Goal: Task Accomplishment & Management: Manage account settings

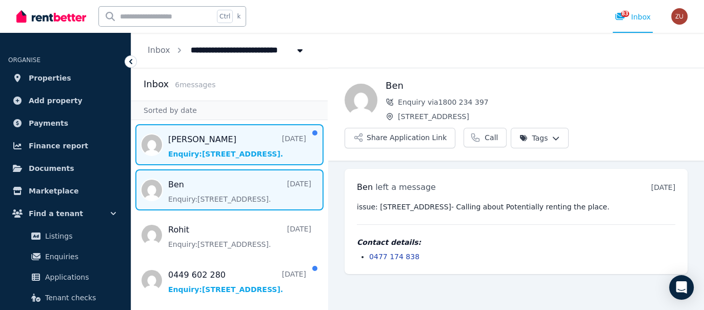
click at [242, 153] on span "Message list" at bounding box center [229, 144] width 196 height 41
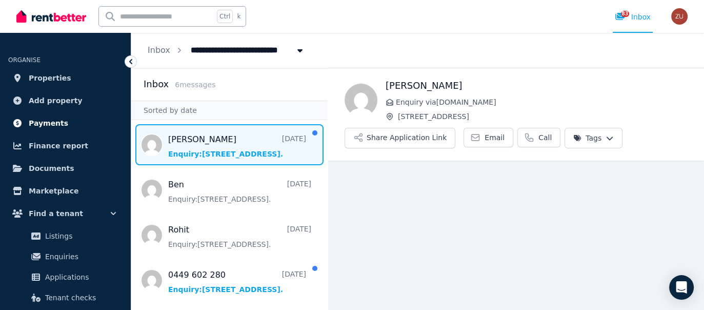
scroll to position [34, 0]
click at [29, 117] on span "Payments" at bounding box center [48, 123] width 39 height 12
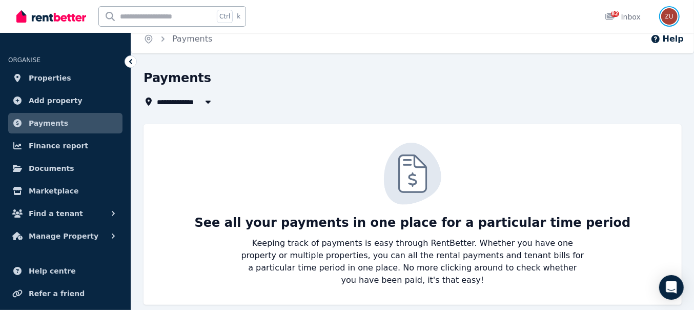
click at [674, 11] on img "button" at bounding box center [670, 16] width 16 height 16
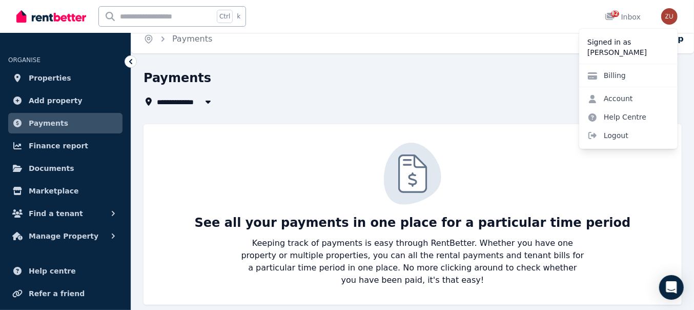
click at [641, 79] on div "Billing" at bounding box center [629, 75] width 98 height 23
click at [621, 73] on link "Billing" at bounding box center [607, 75] width 55 height 18
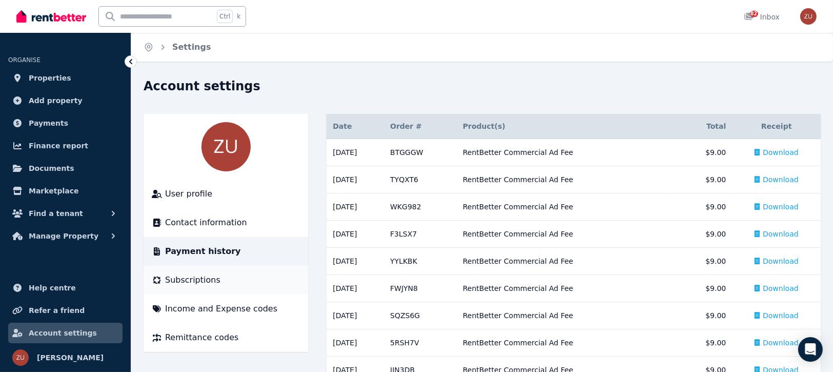
click at [250, 275] on div "Subscriptions" at bounding box center [226, 280] width 148 height 12
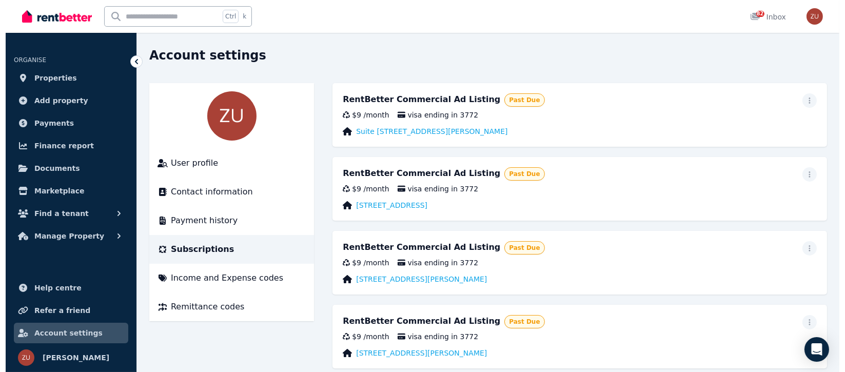
scroll to position [27, 0]
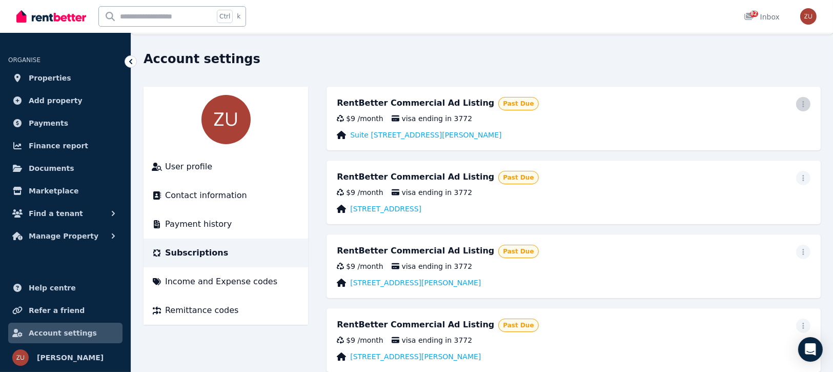
click at [704, 103] on span "button" at bounding box center [803, 104] width 14 height 14
click at [704, 136] on span "Update payment method" at bounding box center [757, 138] width 90 height 25
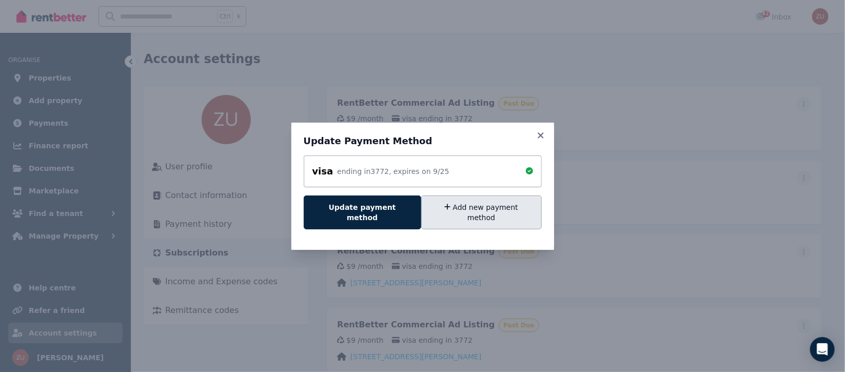
click at [461, 208] on button "Add new payment method" at bounding box center [481, 212] width 121 height 34
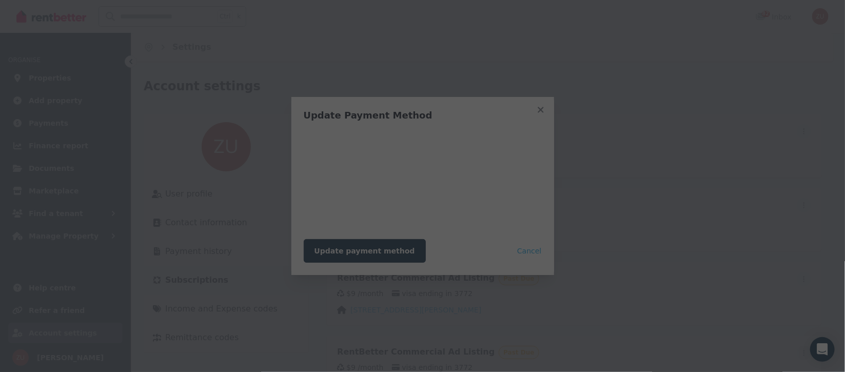
scroll to position [0, 0]
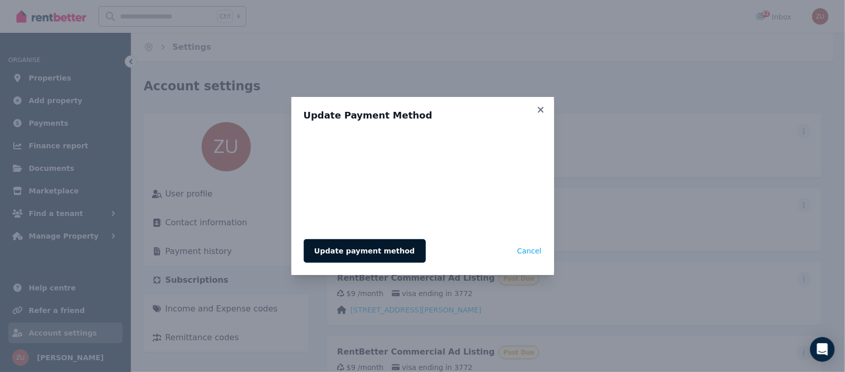
click at [391, 252] on button "Update payment method" at bounding box center [365, 251] width 122 height 24
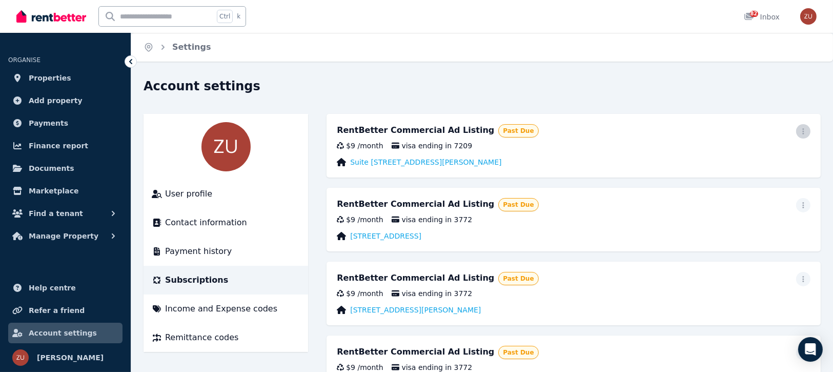
click at [803, 126] on span "button" at bounding box center [803, 131] width 14 height 14
click at [748, 158] on span "Update payment method" at bounding box center [757, 165] width 90 height 25
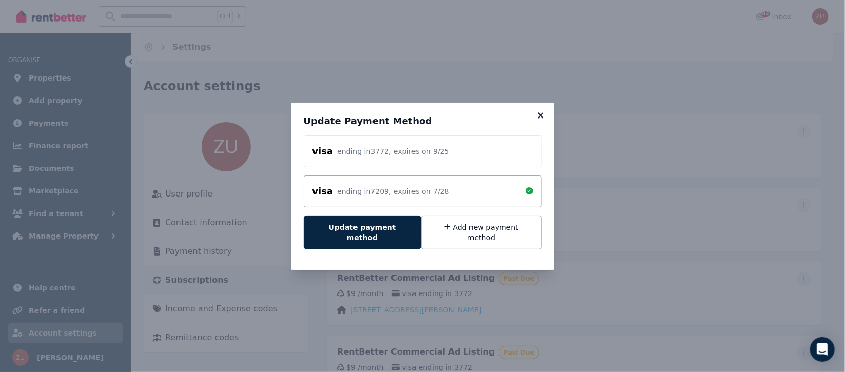
click at [541, 118] on icon at bounding box center [540, 115] width 6 height 6
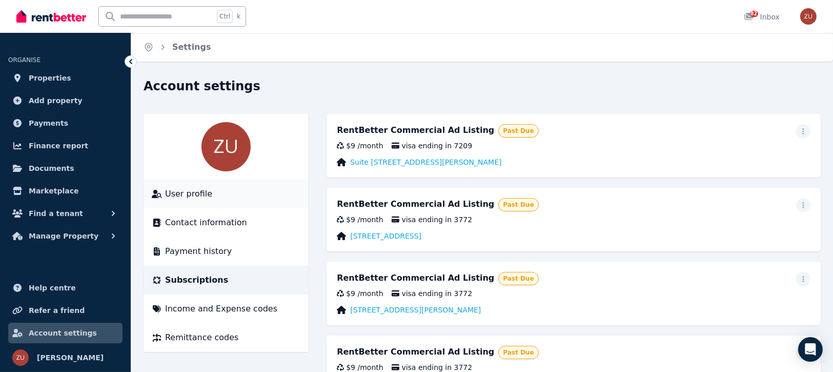
click at [178, 194] on span "User profile" at bounding box center [188, 194] width 47 height 12
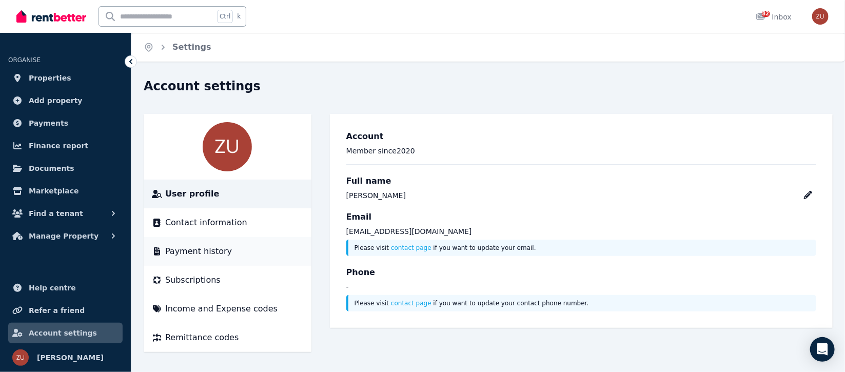
click at [235, 237] on li "Payment history" at bounding box center [228, 251] width 168 height 29
click at [236, 228] on span "Contact information" at bounding box center [206, 222] width 82 height 12
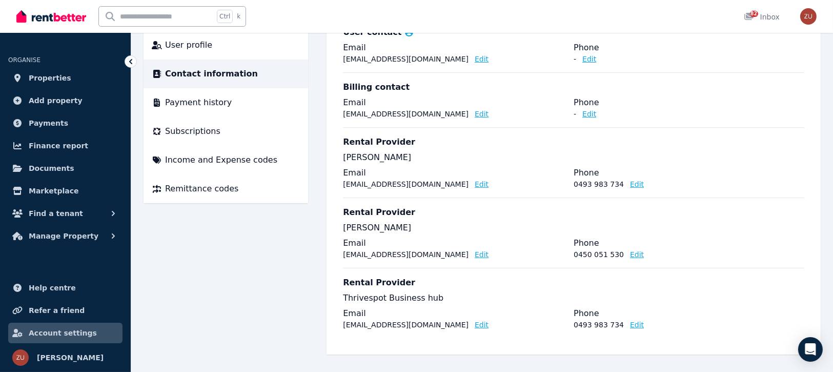
scroll to position [72, 0]
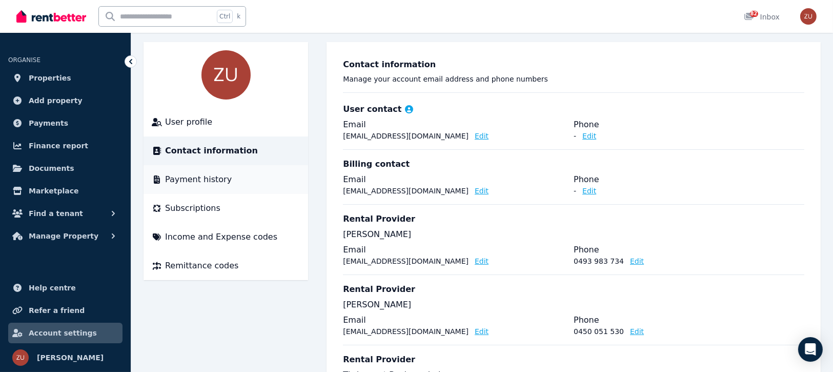
click at [221, 188] on li "Payment history" at bounding box center [226, 179] width 165 height 29
click at [205, 118] on span "User profile" at bounding box center [188, 122] width 47 height 12
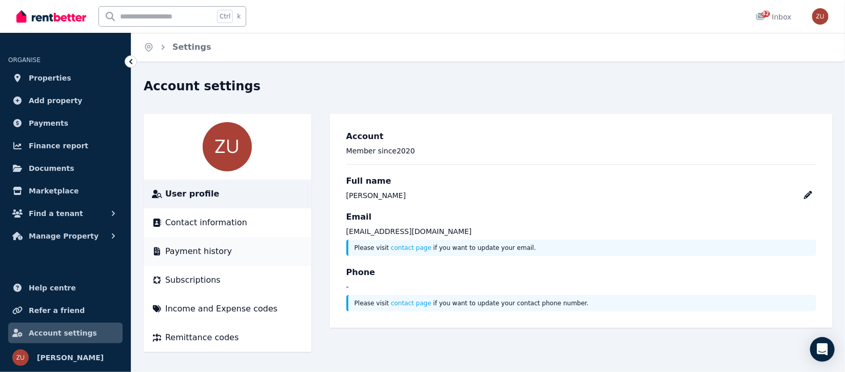
click at [227, 254] on div "Payment history" at bounding box center [227, 251] width 151 height 12
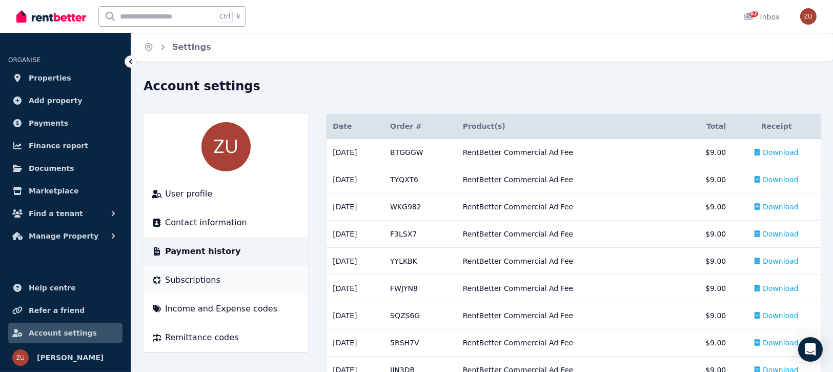
click at [196, 273] on li "Subscriptions" at bounding box center [226, 280] width 165 height 29
click at [199, 277] on span "Subscriptions" at bounding box center [192, 280] width 55 height 12
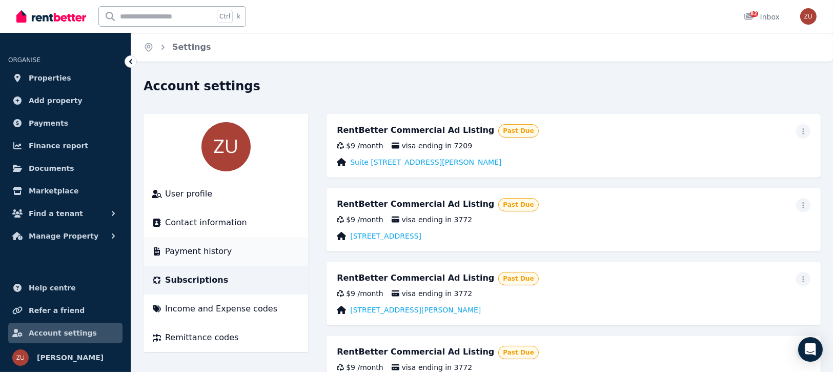
scroll to position [76, 0]
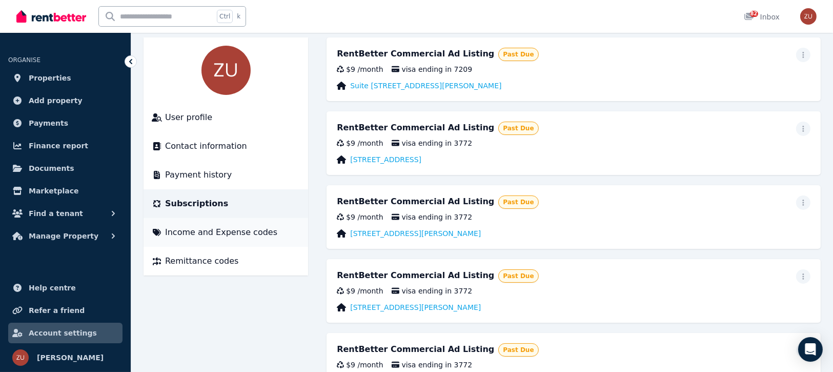
click at [225, 233] on span "Income and Expense codes" at bounding box center [221, 232] width 112 height 12
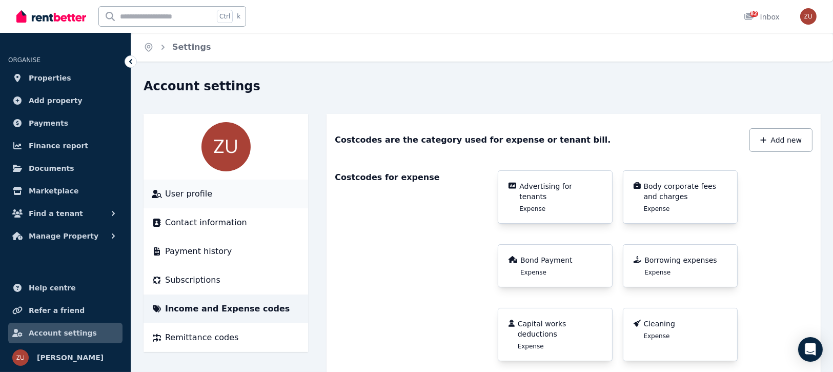
click at [186, 192] on span "User profile" at bounding box center [188, 194] width 47 height 12
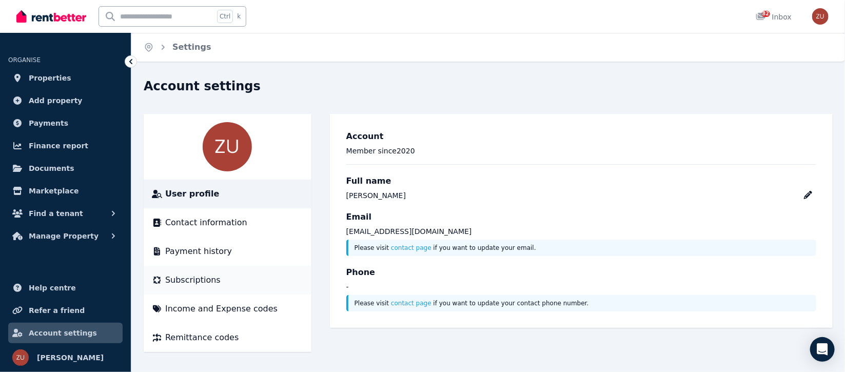
click at [169, 281] on span "Subscriptions" at bounding box center [192, 280] width 55 height 12
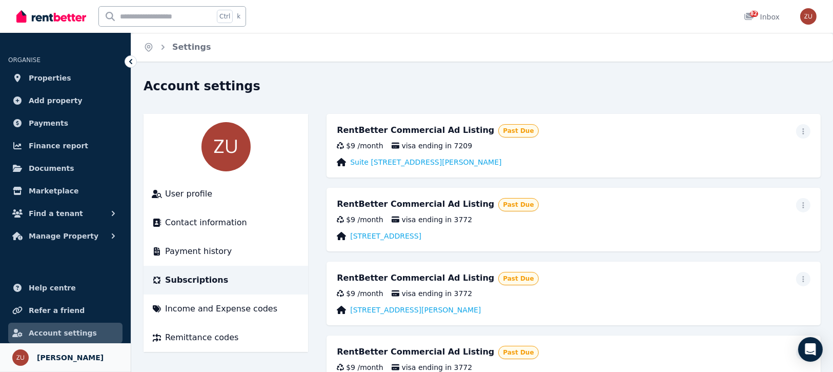
click at [64, 354] on span "[PERSON_NAME]" at bounding box center [70, 357] width 67 height 12
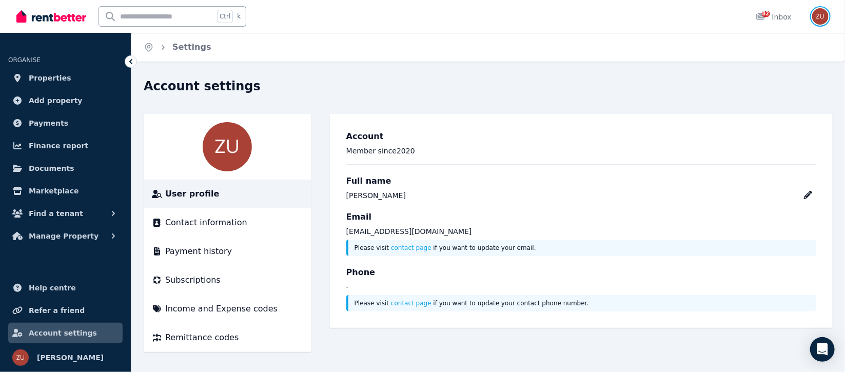
click at [813, 15] on img "button" at bounding box center [820, 16] width 16 height 16
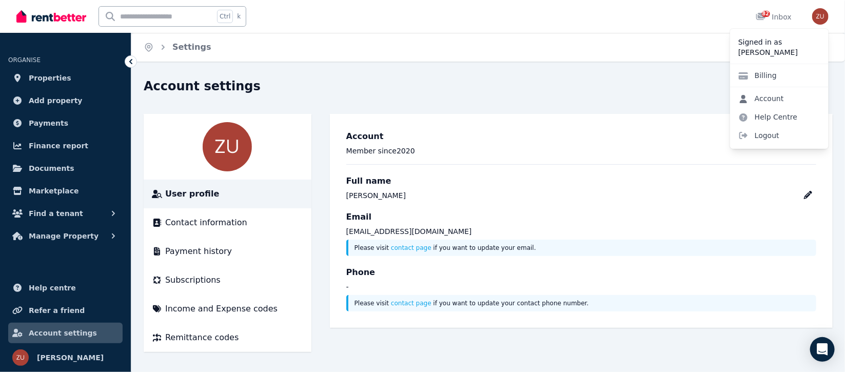
click at [771, 101] on link "Account" at bounding box center [761, 98] width 62 height 18
click at [791, 77] on div "Billing" at bounding box center [779, 75] width 98 height 23
click at [776, 75] on link "Billing" at bounding box center [757, 75] width 55 height 18
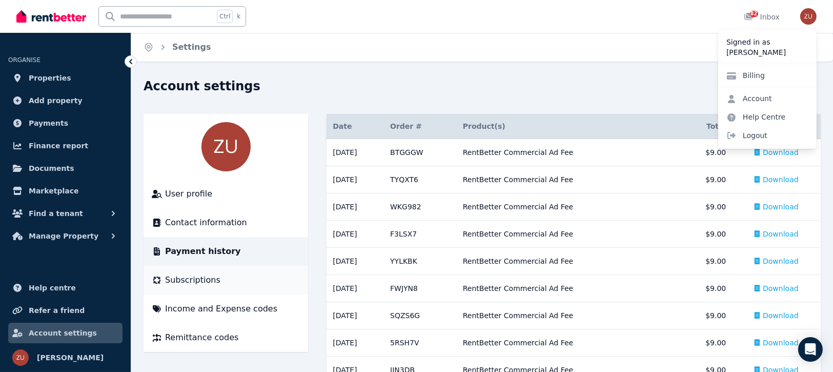
click at [224, 282] on div "Subscriptions" at bounding box center [226, 280] width 148 height 12
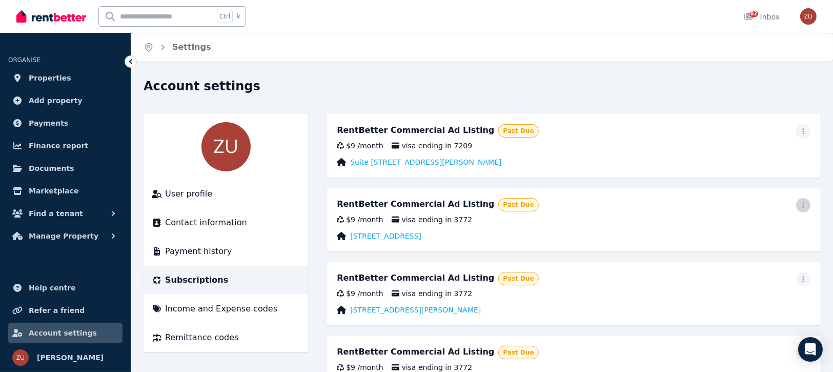
click at [803, 205] on icon "button" at bounding box center [804, 205] width 2 height 6
click at [777, 227] on span "Update payment method" at bounding box center [757, 239] width 90 height 25
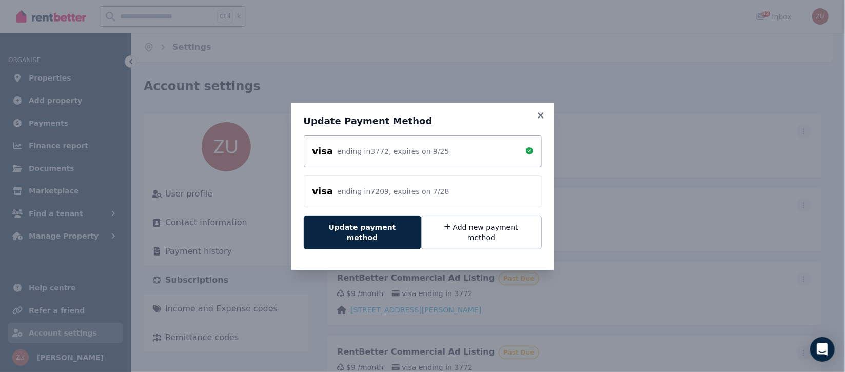
click at [421, 196] on div "ending in 7209 , expires on 7 / 28" at bounding box center [393, 191] width 112 height 10
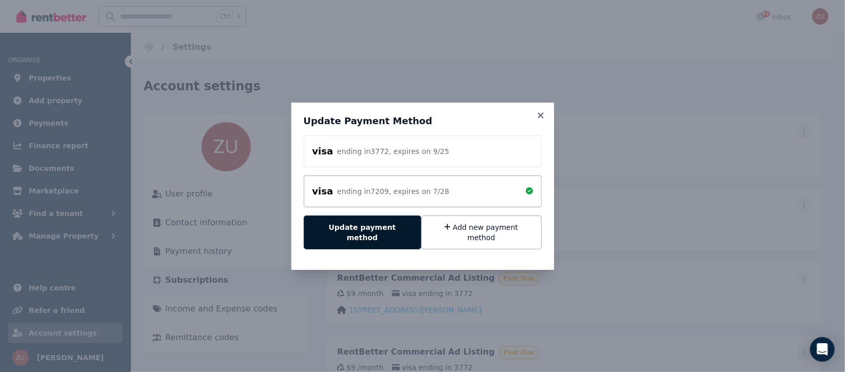
click at [349, 232] on button "Update payment method" at bounding box center [362, 232] width 117 height 34
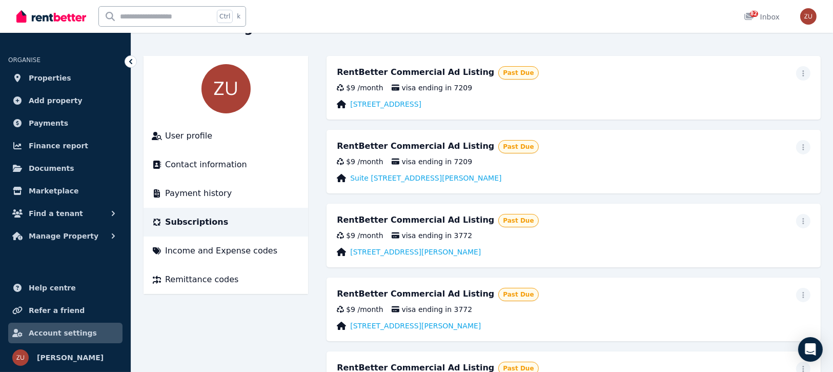
scroll to position [76, 0]
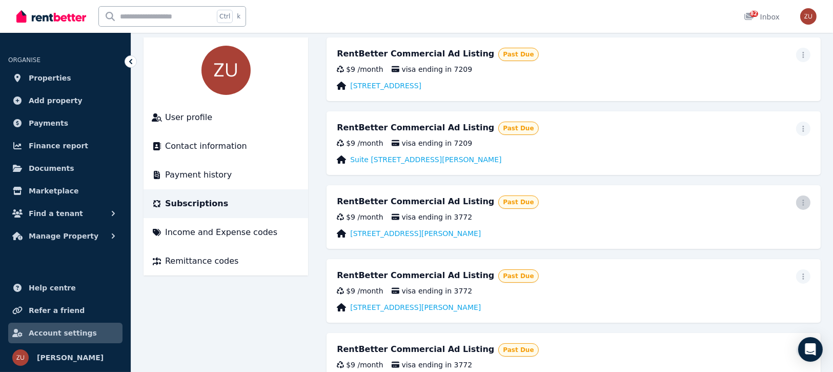
click at [803, 206] on span "button" at bounding box center [803, 202] width 14 height 14
click at [746, 223] on button "Update payment method" at bounding box center [749, 236] width 123 height 33
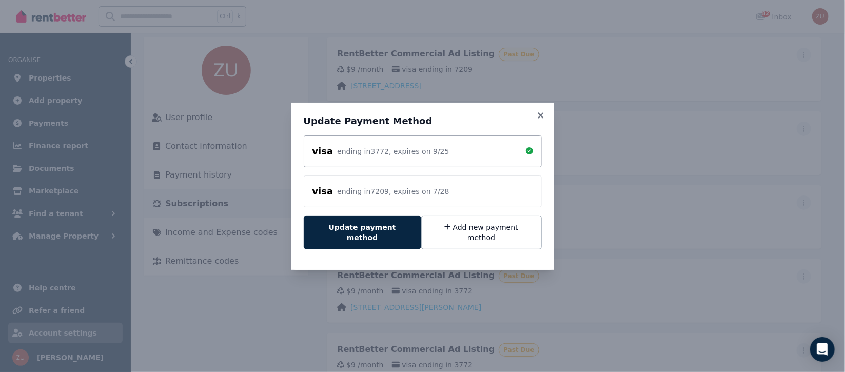
click at [367, 196] on div "ending in 7209 , expires on 7 / 28" at bounding box center [393, 191] width 112 height 10
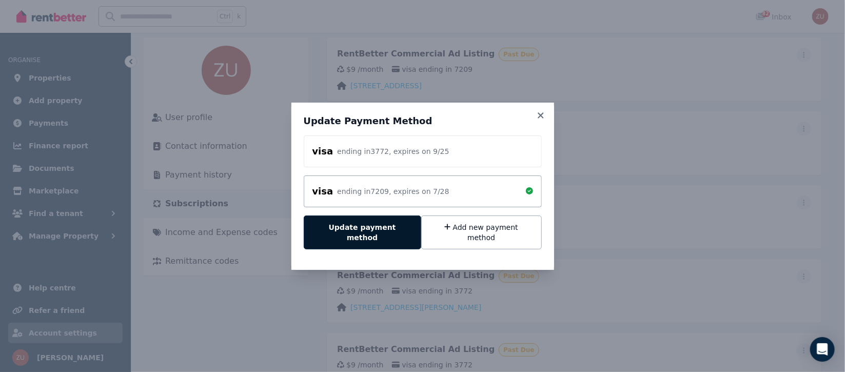
click at [358, 234] on button "Update payment method" at bounding box center [362, 232] width 117 height 34
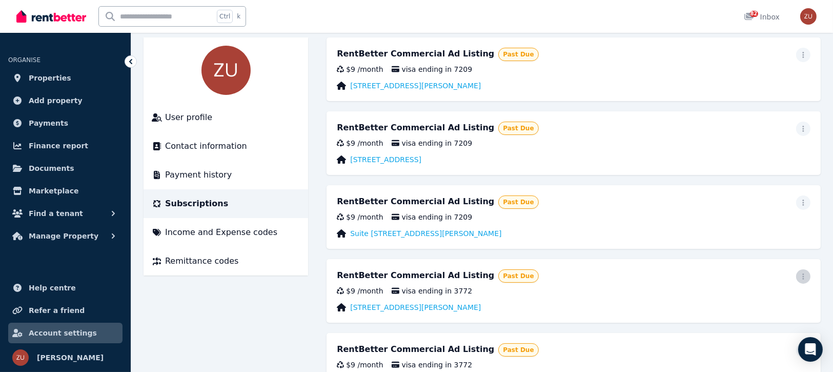
click at [808, 270] on span "button" at bounding box center [803, 276] width 14 height 14
click at [705, 307] on icon "button" at bounding box center [701, 310] width 10 height 6
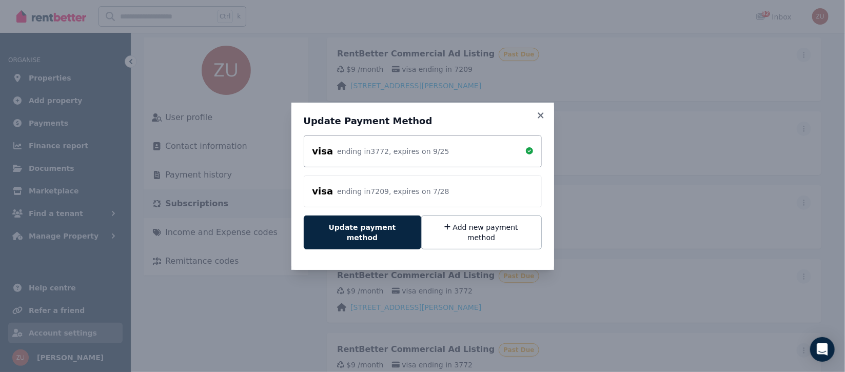
click at [395, 189] on div "visa ending in 7209 , expires on 7 / 28" at bounding box center [380, 191] width 137 height 14
click at [381, 156] on div "ending in 3772 , expires on 9 / 25" at bounding box center [393, 151] width 112 height 10
click at [372, 187] on div "visa ending in 7209 , expires on 7 / 28" at bounding box center [423, 191] width 238 height 32
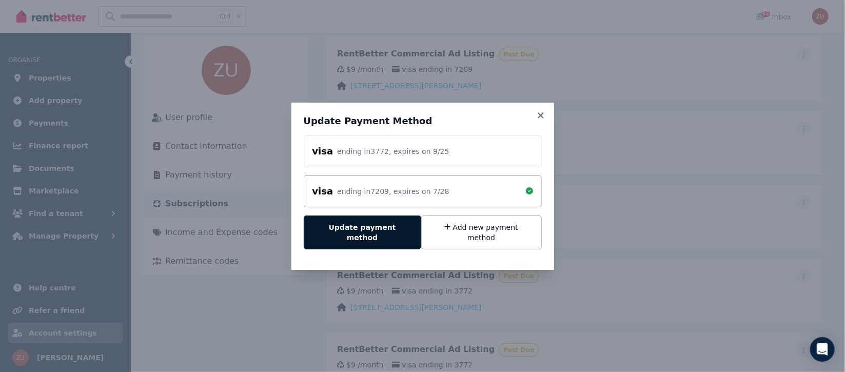
click at [371, 234] on button "Update payment method" at bounding box center [362, 232] width 117 height 34
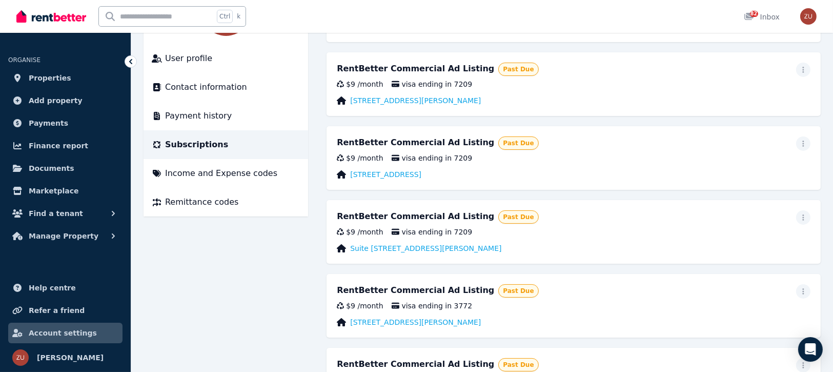
scroll to position [153, 0]
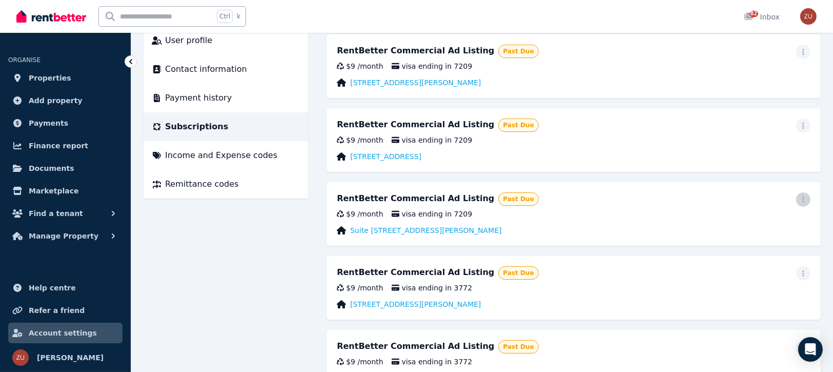
click at [803, 196] on icon "button" at bounding box center [804, 199] width 8 height 7
click at [716, 231] on span "Update payment method" at bounding box center [757, 233] width 90 height 25
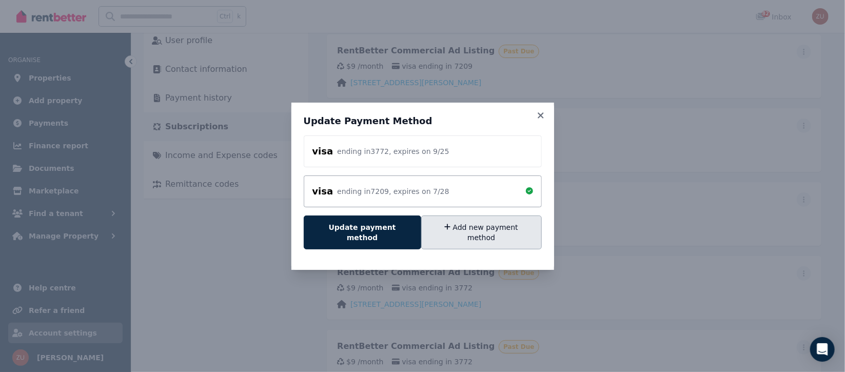
click at [452, 229] on button "Add new payment method" at bounding box center [481, 232] width 121 height 34
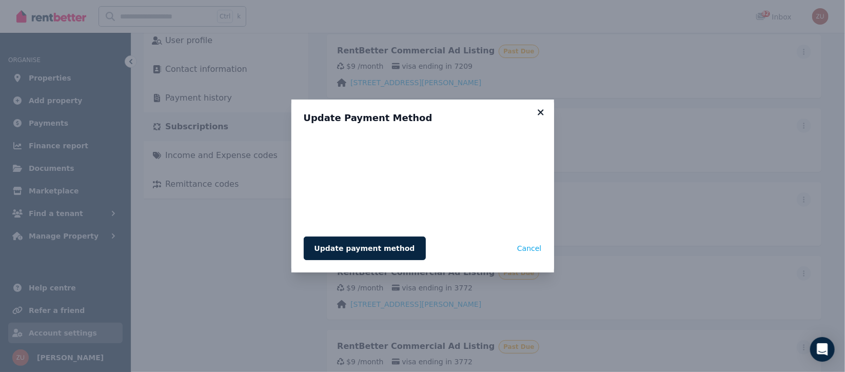
click at [544, 109] on icon at bounding box center [540, 112] width 10 height 9
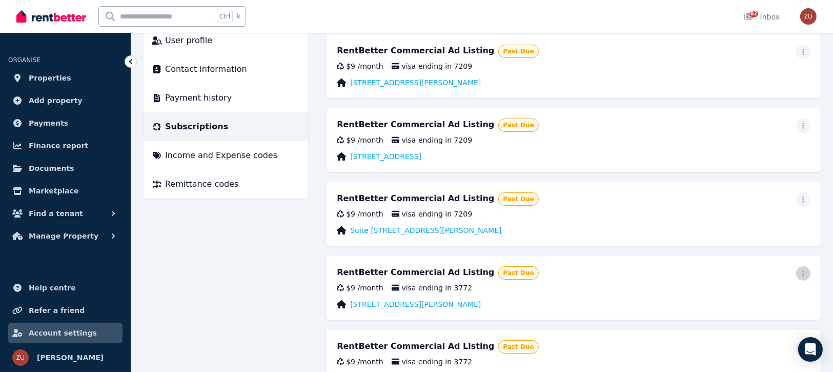
click at [802, 273] on icon "button" at bounding box center [804, 273] width 8 height 7
click at [765, 297] on span "Update payment method" at bounding box center [757, 307] width 90 height 25
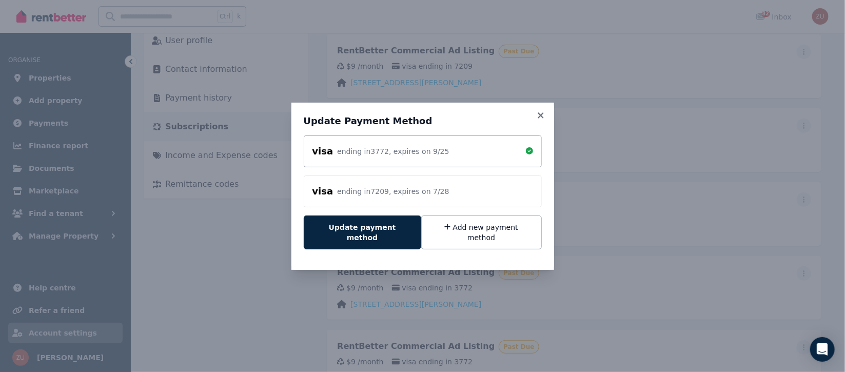
click at [461, 196] on div "visa ending in 7209 , expires on 7 / 28" at bounding box center [422, 191] width 221 height 14
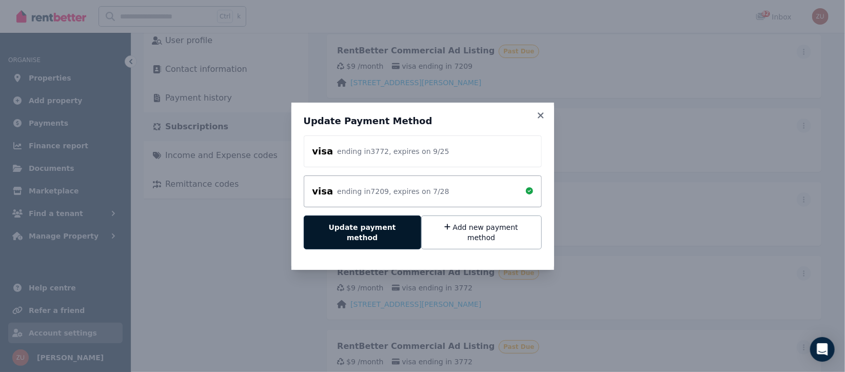
click at [369, 224] on button "Update payment method" at bounding box center [362, 232] width 117 height 34
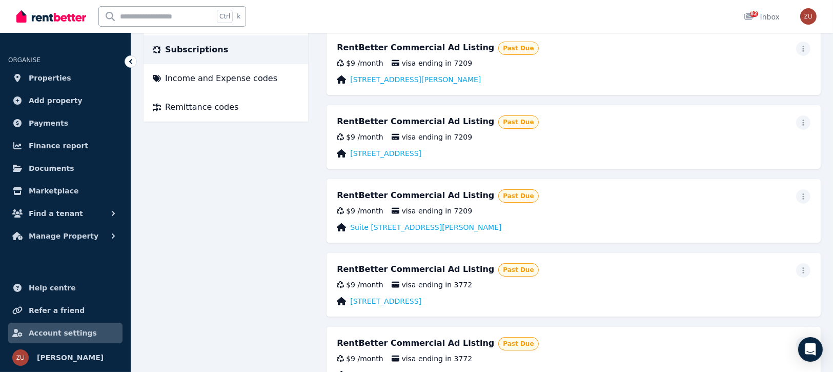
scroll to position [307, 0]
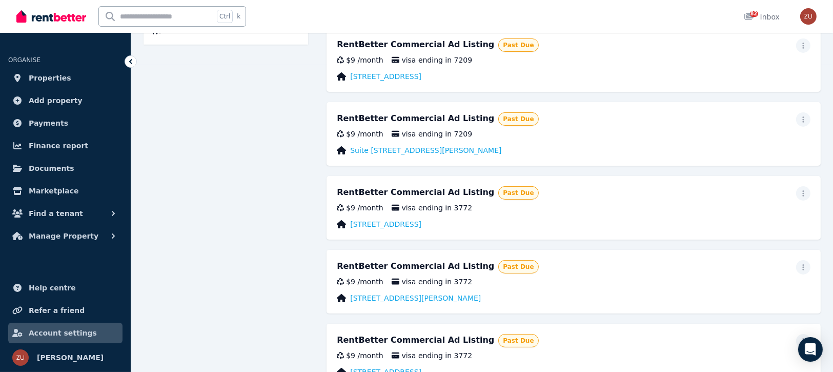
click at [809, 187] on div at bounding box center [803, 193] width 14 height 14
click at [807, 190] on icon "button" at bounding box center [804, 193] width 8 height 7
click at [729, 224] on span "Update payment method" at bounding box center [757, 227] width 90 height 25
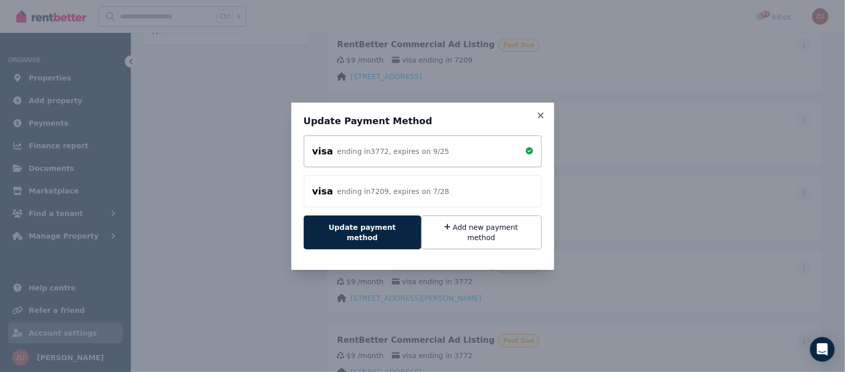
click at [357, 190] on div "visa ending in 7209 , expires on 7 / 28" at bounding box center [380, 191] width 137 height 14
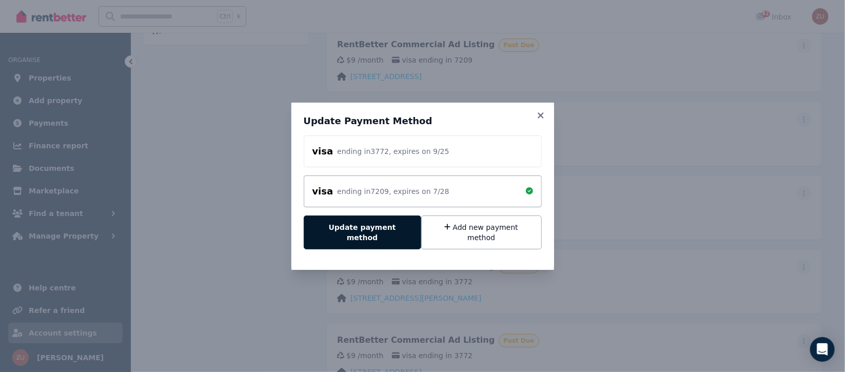
click at [350, 230] on button "Update payment method" at bounding box center [362, 232] width 117 height 34
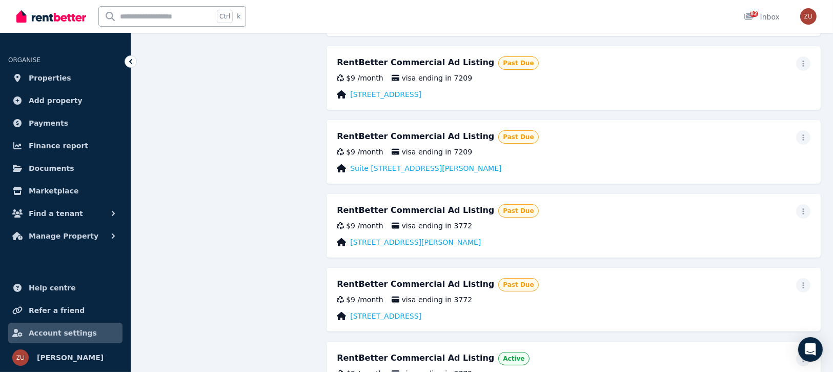
scroll to position [15, 0]
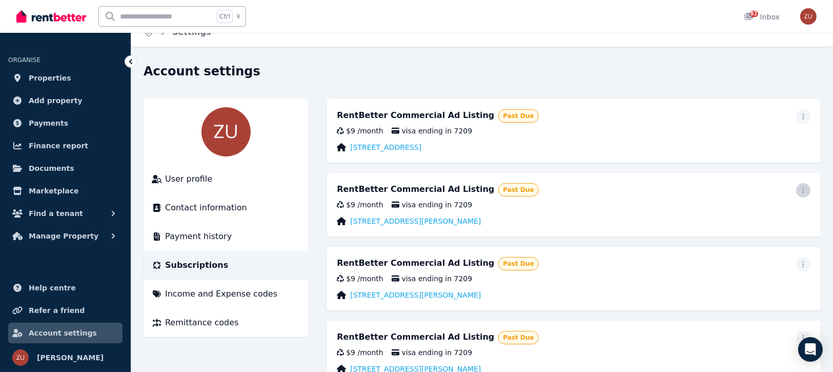
click at [803, 187] on icon "button" at bounding box center [804, 190] width 8 height 7
click at [810, 116] on span "button" at bounding box center [803, 116] width 14 height 14
click at [749, 145] on span "Update payment method" at bounding box center [757, 150] width 90 height 25
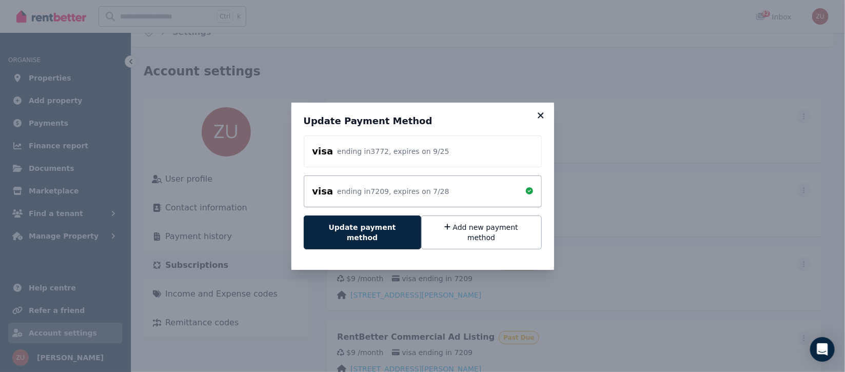
click at [538, 117] on icon at bounding box center [540, 115] width 10 height 9
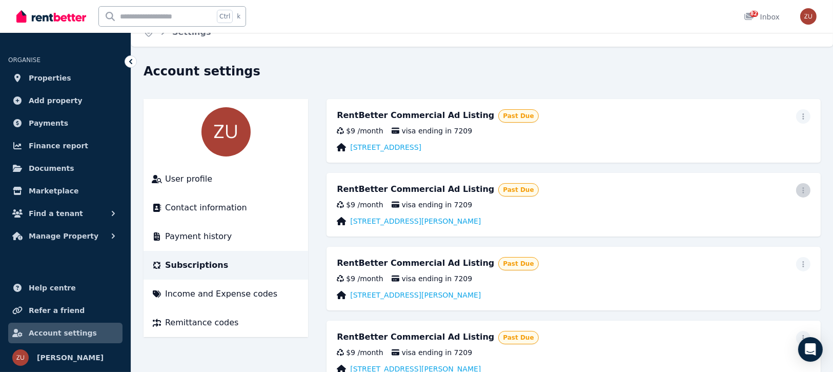
click at [800, 184] on div at bounding box center [803, 190] width 14 height 14
click at [801, 185] on span "button" at bounding box center [803, 190] width 14 height 14
click at [718, 217] on span "Update payment method" at bounding box center [757, 224] width 90 height 25
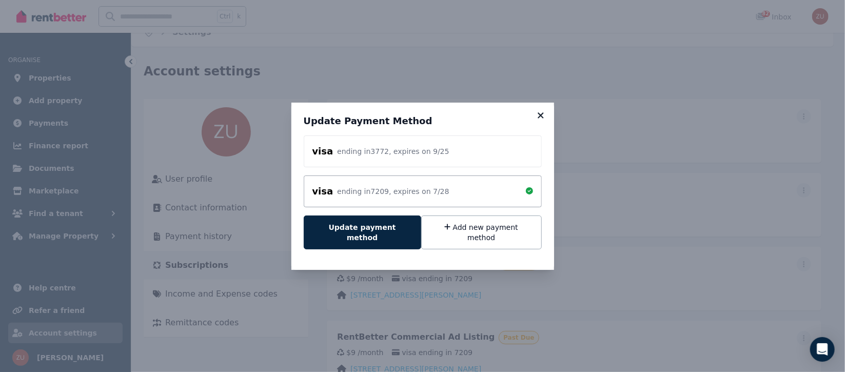
click at [536, 120] on icon at bounding box center [540, 115] width 10 height 9
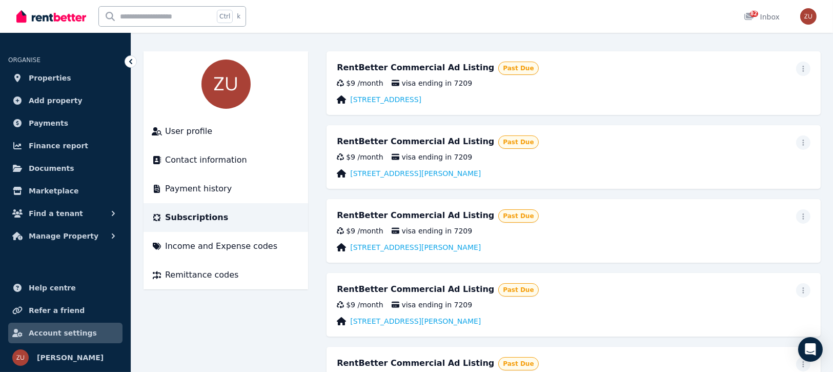
scroll to position [92, 0]
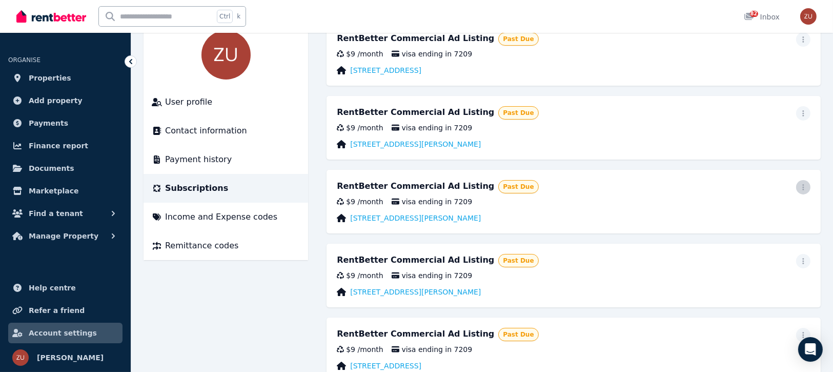
click at [799, 187] on span "button" at bounding box center [803, 187] width 14 height 14
click at [727, 214] on span "Update payment method" at bounding box center [757, 221] width 90 height 25
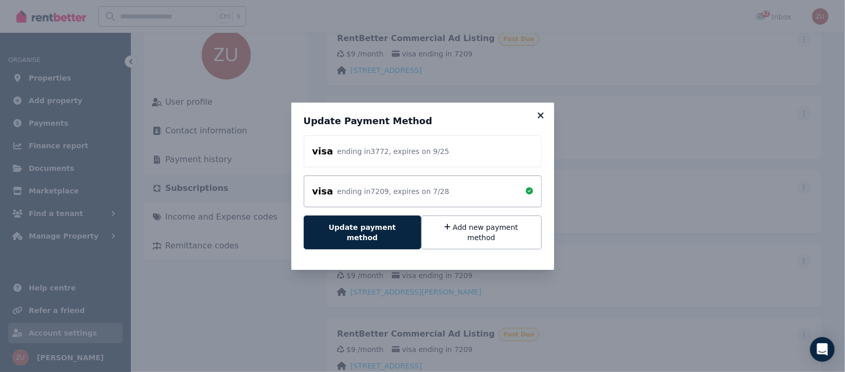
click at [537, 118] on icon at bounding box center [540, 115] width 10 height 9
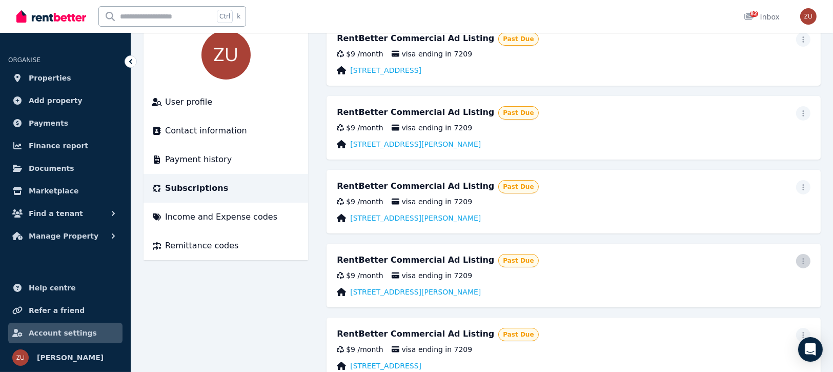
scroll to position [169, 0]
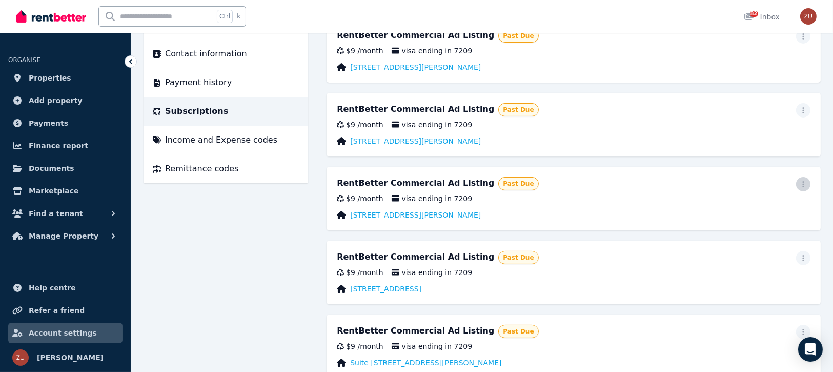
click at [802, 182] on icon "button" at bounding box center [804, 184] width 8 height 7
click at [738, 208] on span "Update payment method" at bounding box center [757, 218] width 90 height 25
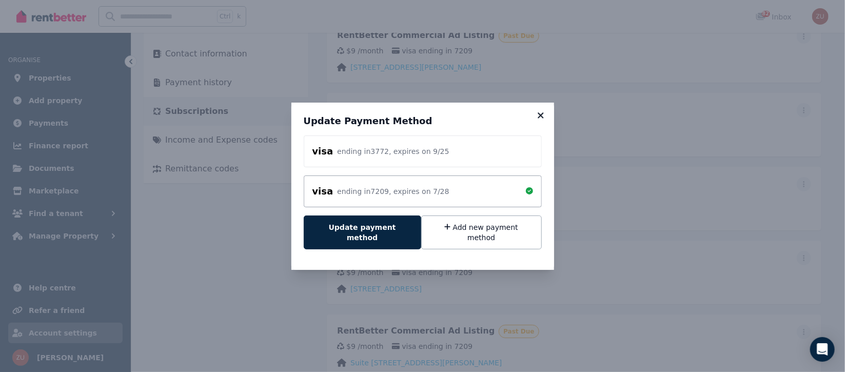
click at [539, 117] on icon at bounding box center [540, 115] width 10 height 9
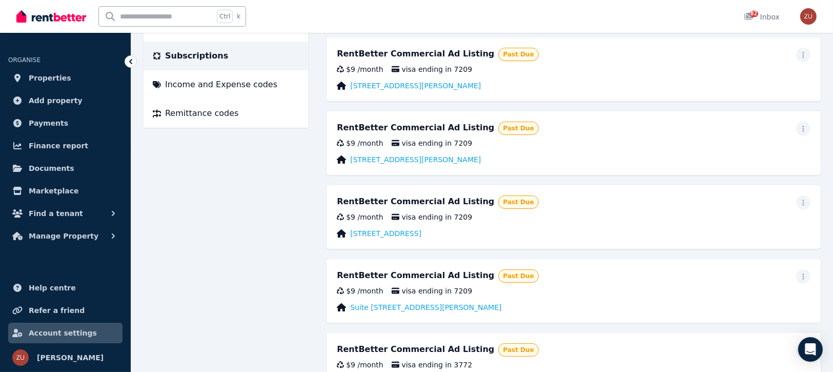
scroll to position [246, 0]
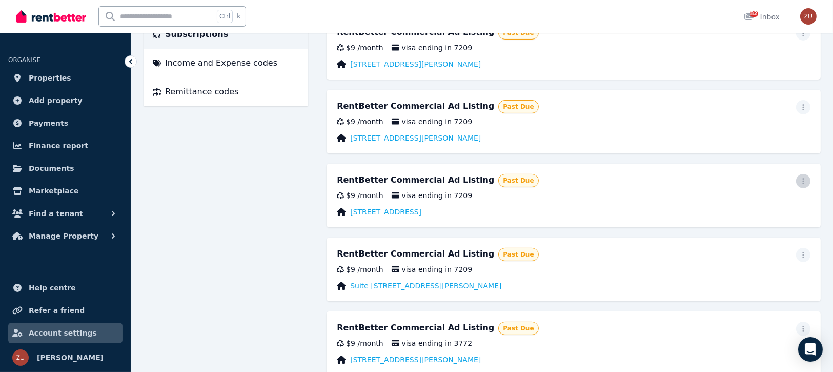
click at [806, 174] on span "button" at bounding box center [803, 181] width 14 height 14
click at [757, 208] on span "Update payment method" at bounding box center [757, 215] width 90 height 25
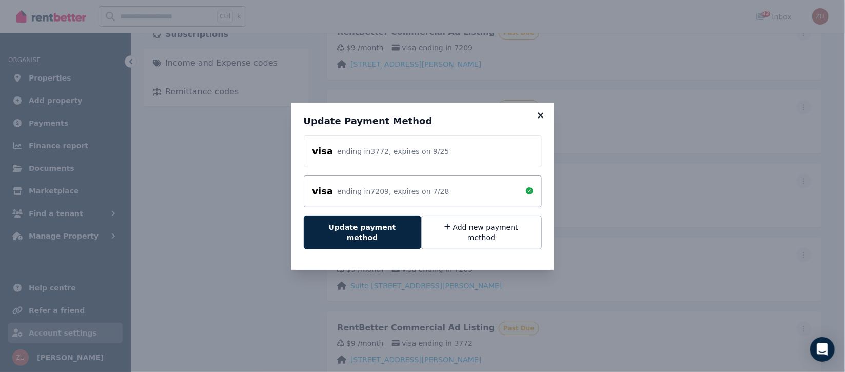
click at [543, 120] on icon at bounding box center [540, 115] width 10 height 9
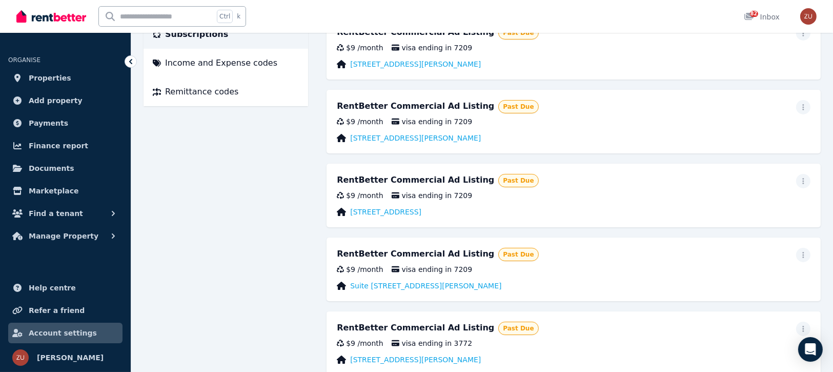
scroll to position [323, 0]
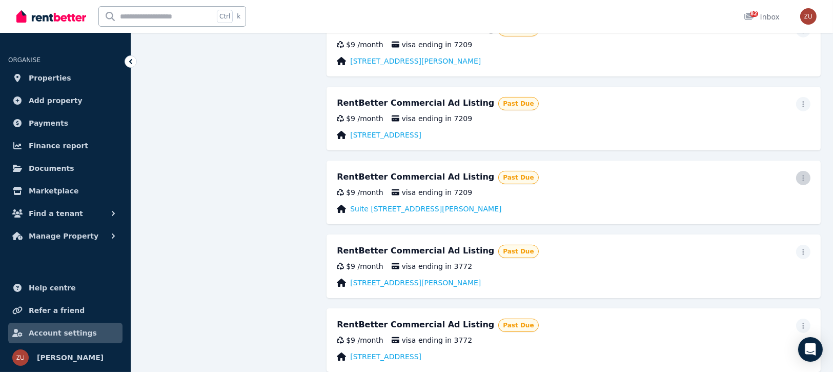
click at [806, 176] on icon "button" at bounding box center [804, 177] width 8 height 7
click at [767, 213] on button "Update payment method" at bounding box center [749, 211] width 123 height 33
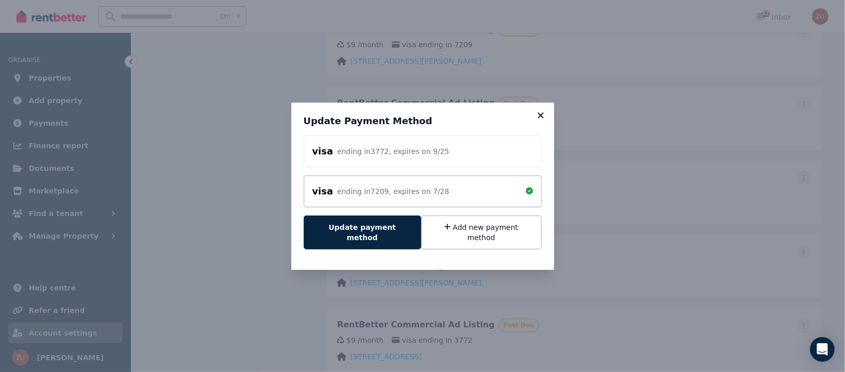
click at [542, 118] on icon at bounding box center [540, 115] width 6 height 6
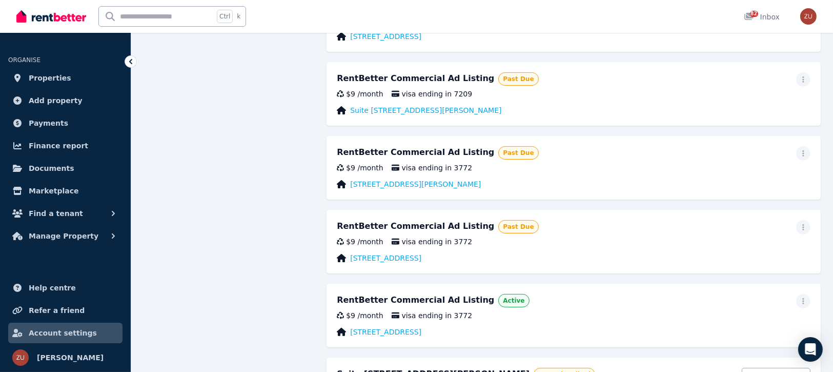
scroll to position [400, 0]
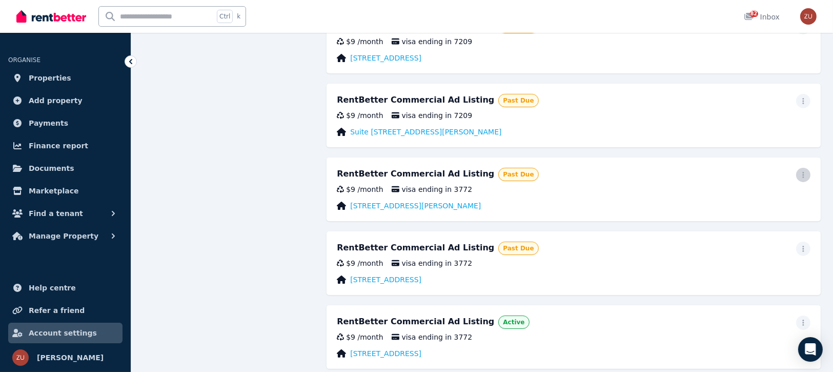
click at [799, 173] on span "button" at bounding box center [803, 175] width 14 height 14
click at [789, 202] on span "Update payment method" at bounding box center [757, 208] width 90 height 25
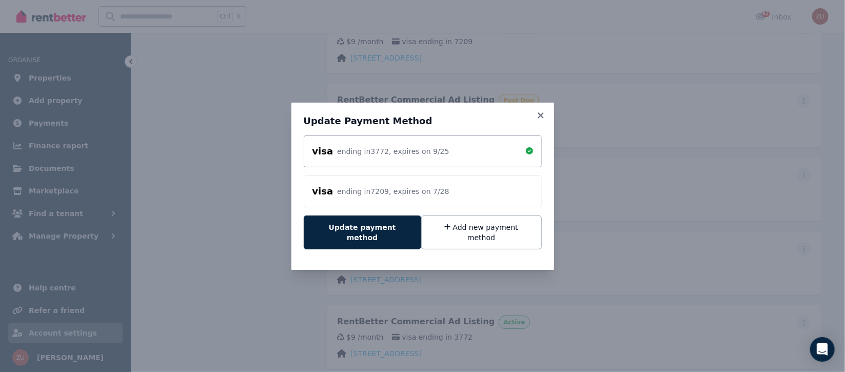
click at [501, 193] on div "visa ending in 7209 , expires on 7 / 28" at bounding box center [422, 191] width 221 height 14
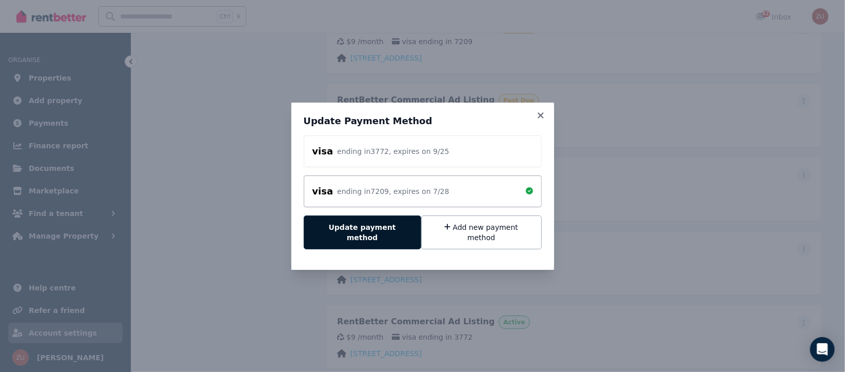
click at [371, 232] on button "Update payment method" at bounding box center [362, 232] width 117 height 34
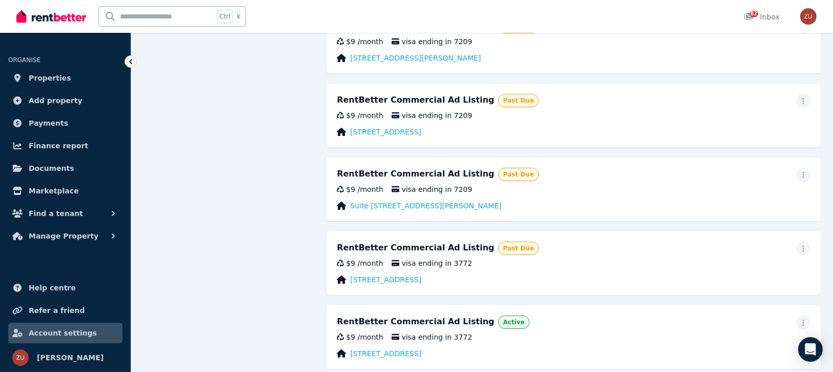
scroll to position [0, 0]
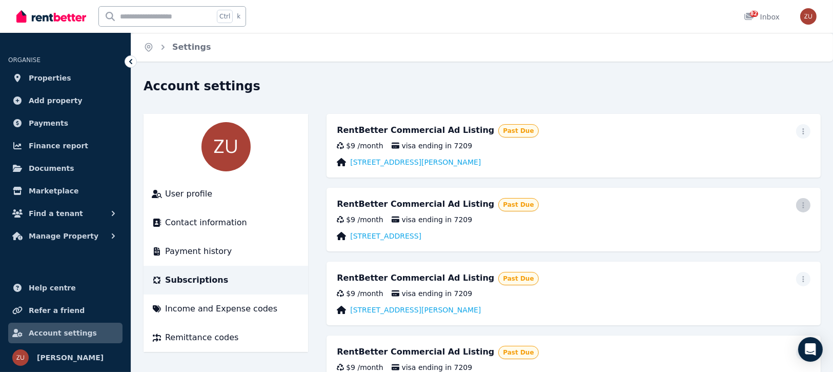
click at [805, 202] on icon "button" at bounding box center [804, 205] width 8 height 7
click at [782, 233] on span "Update payment method" at bounding box center [757, 239] width 90 height 25
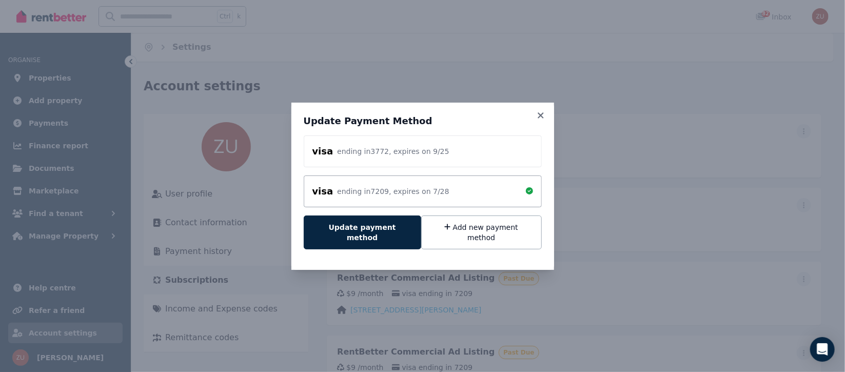
click at [538, 115] on div "Update Payment Method visa ending in 3772 , expires on 9 / 25 visa ending in 72…" at bounding box center [422, 186] width 263 height 167
click at [538, 118] on icon at bounding box center [540, 115] width 6 height 6
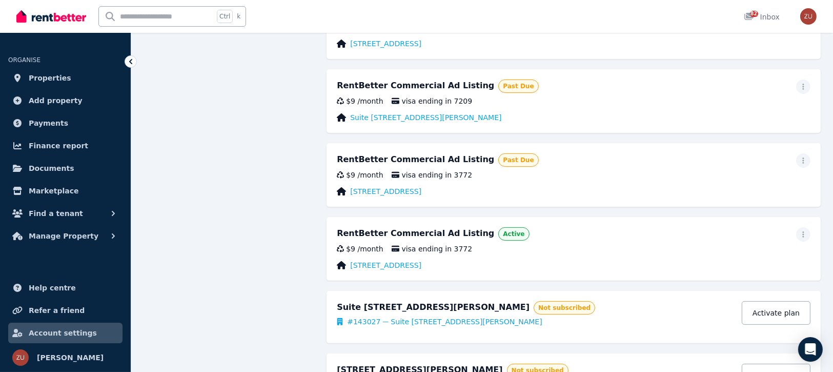
scroll to position [473, 0]
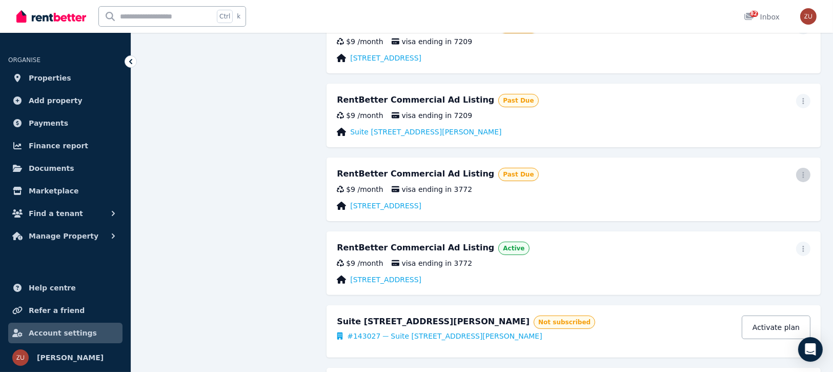
click at [799, 175] on span "button" at bounding box center [803, 175] width 14 height 14
click at [787, 196] on span "Update payment method" at bounding box center [757, 208] width 90 height 25
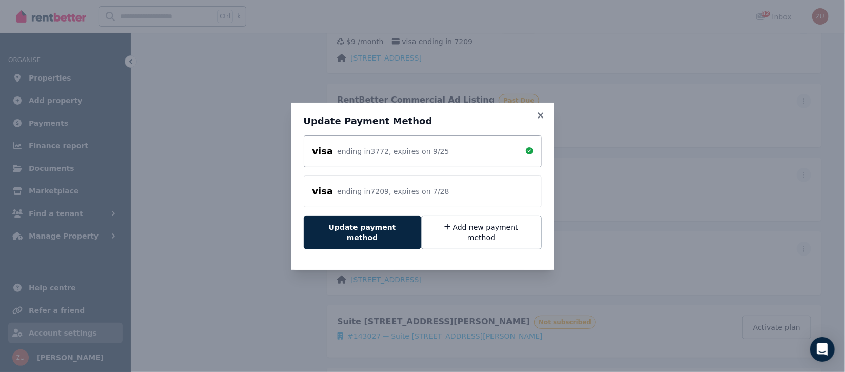
click at [428, 194] on div "ending in 7209 , expires on 7 / 28" at bounding box center [393, 191] width 112 height 10
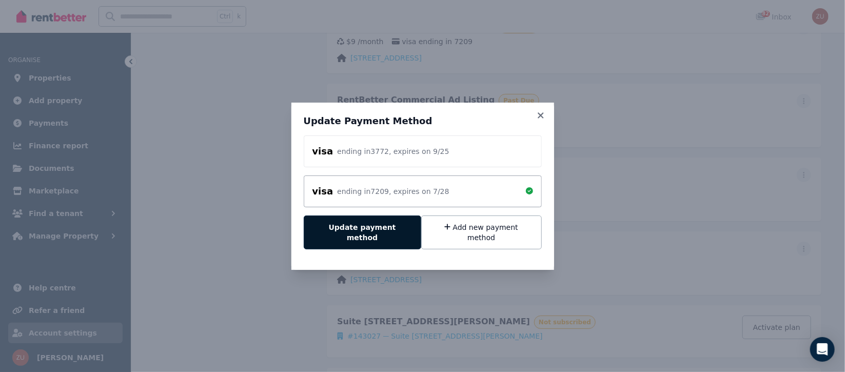
click at [334, 239] on button "Update payment method" at bounding box center [362, 232] width 117 height 34
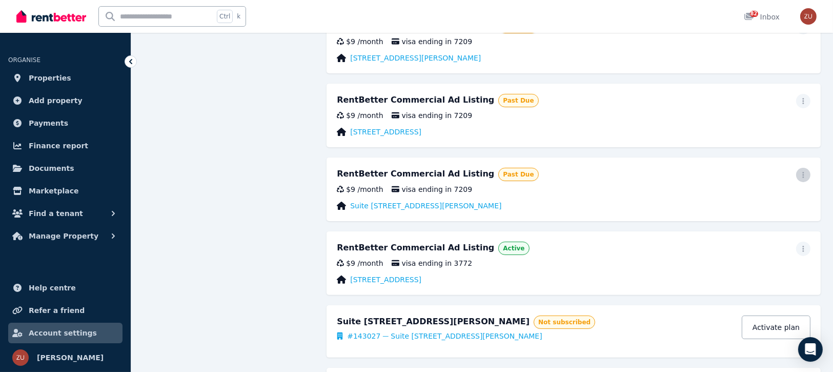
click at [797, 171] on span "button" at bounding box center [803, 175] width 14 height 14
click at [750, 204] on span "Update payment method" at bounding box center [757, 208] width 90 height 25
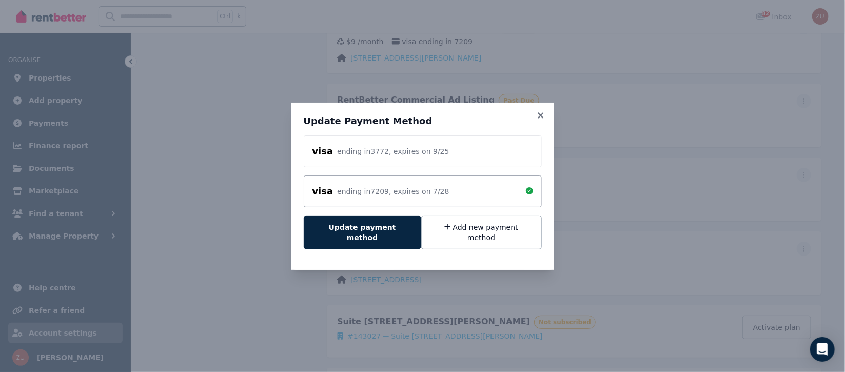
click at [413, 196] on div "ending in 7209 , expires on 7 / 28" at bounding box center [393, 191] width 112 height 10
click at [370, 238] on button "Update payment method" at bounding box center [362, 232] width 117 height 34
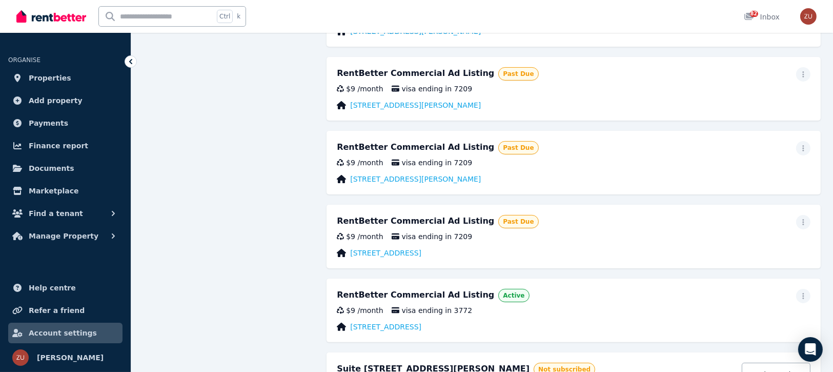
scroll to position [396, 0]
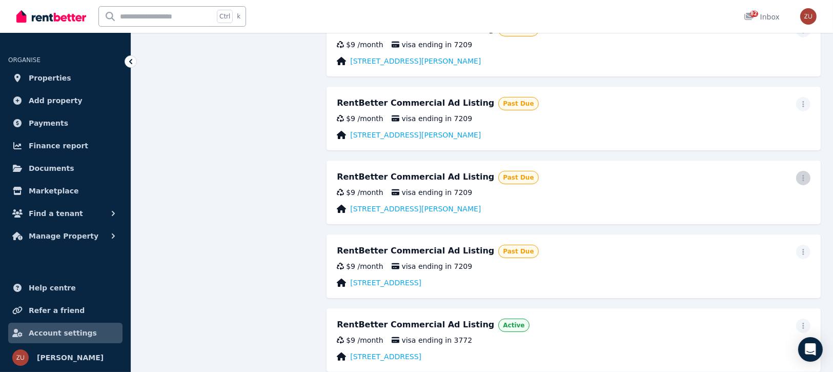
click at [800, 173] on span "button" at bounding box center [803, 178] width 14 height 14
click at [718, 210] on span "Update payment method" at bounding box center [757, 211] width 90 height 25
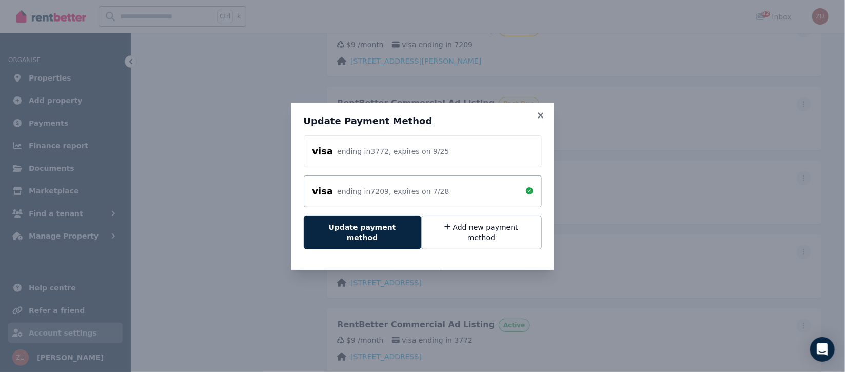
drag, startPoint x: 539, startPoint y: 120, endPoint x: 594, endPoint y: 142, distance: 59.4
click at [539, 119] on icon at bounding box center [540, 115] width 10 height 9
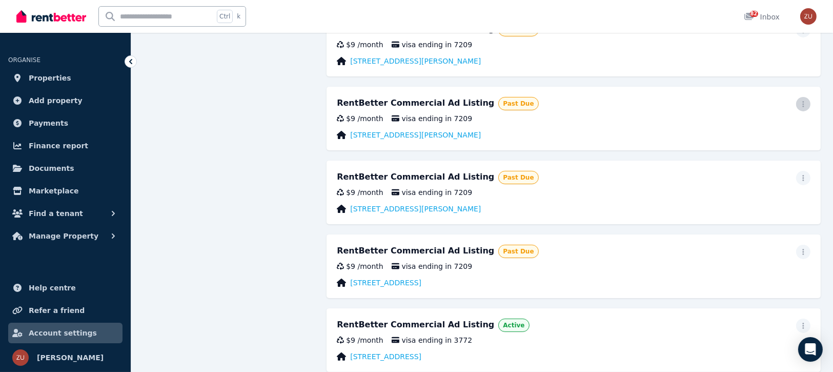
click at [800, 103] on icon "button" at bounding box center [804, 104] width 8 height 7
click at [776, 127] on span "Update payment method" at bounding box center [757, 138] width 90 height 25
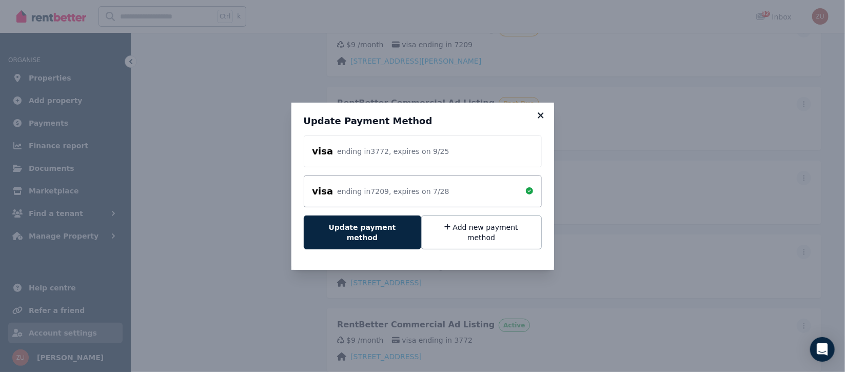
click at [538, 117] on icon at bounding box center [540, 115] width 10 height 9
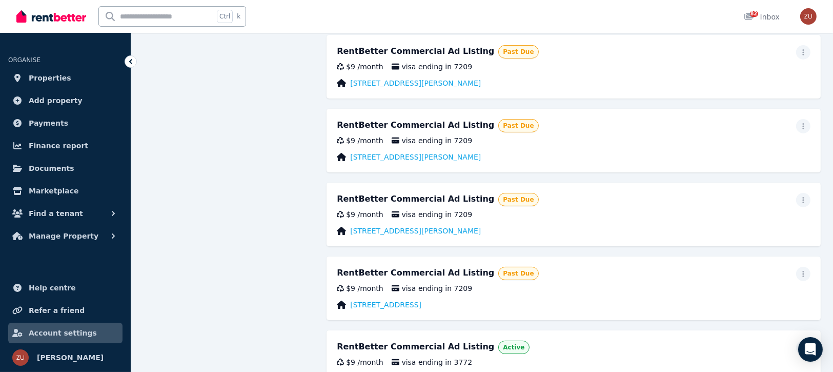
scroll to position [320, 0]
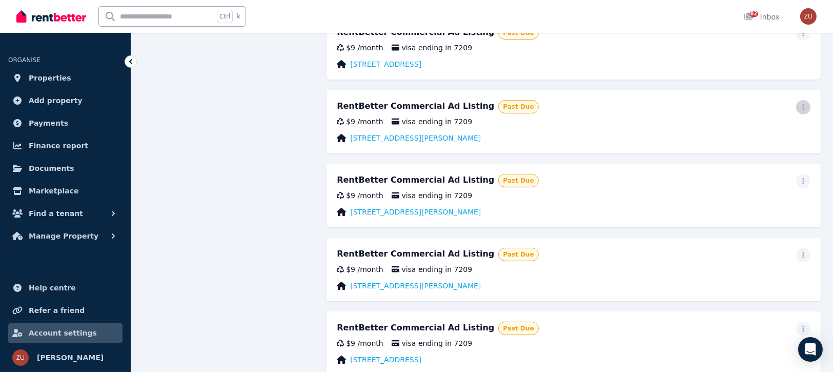
click at [804, 104] on icon "button" at bounding box center [804, 107] width 2 height 6
click at [720, 138] on span "Update payment method" at bounding box center [757, 141] width 90 height 25
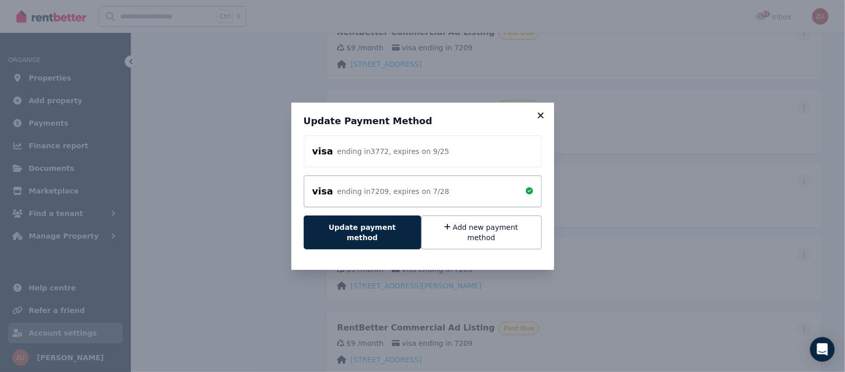
click at [543, 119] on icon at bounding box center [540, 115] width 10 height 9
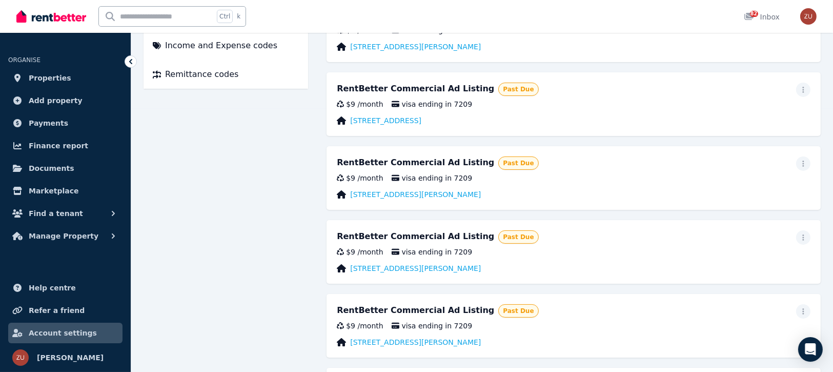
scroll to position [243, 0]
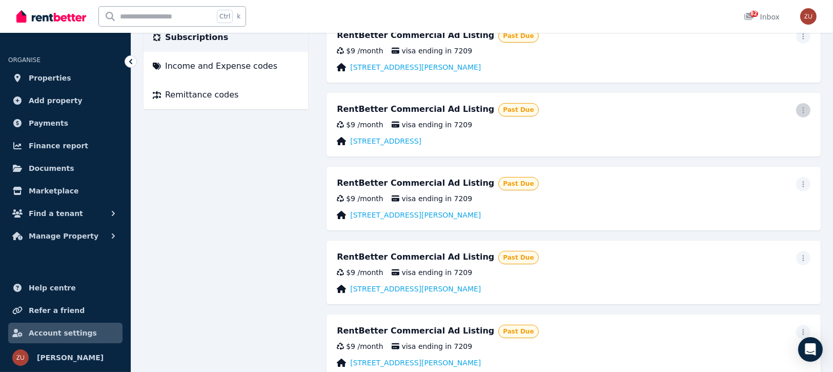
click at [809, 109] on span "button" at bounding box center [803, 110] width 14 height 14
click at [740, 135] on span "Update payment method" at bounding box center [757, 144] width 90 height 25
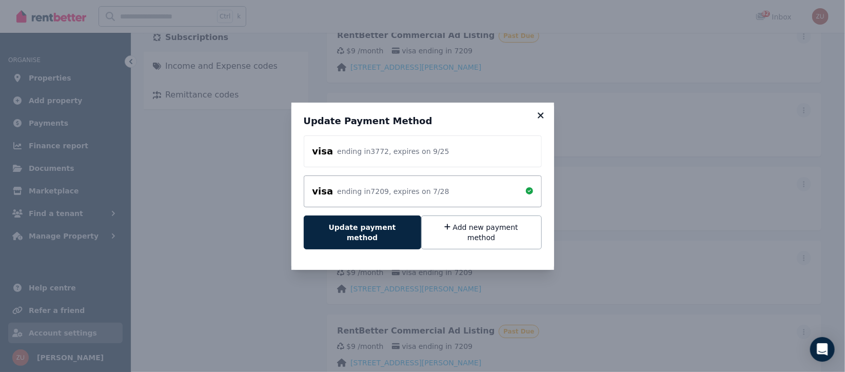
click at [542, 120] on icon at bounding box center [540, 115] width 10 height 9
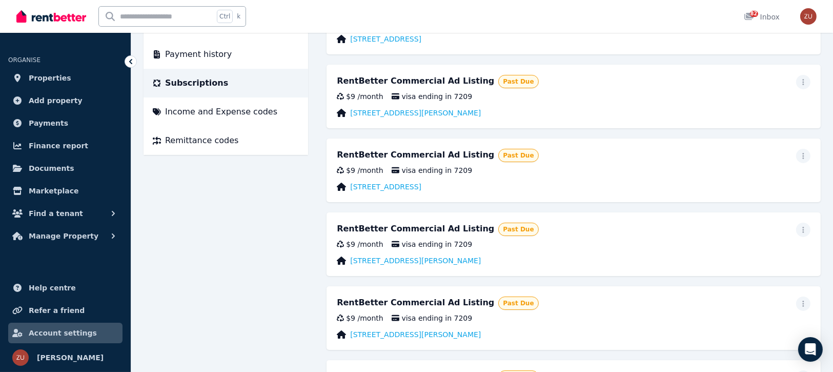
scroll to position [166, 0]
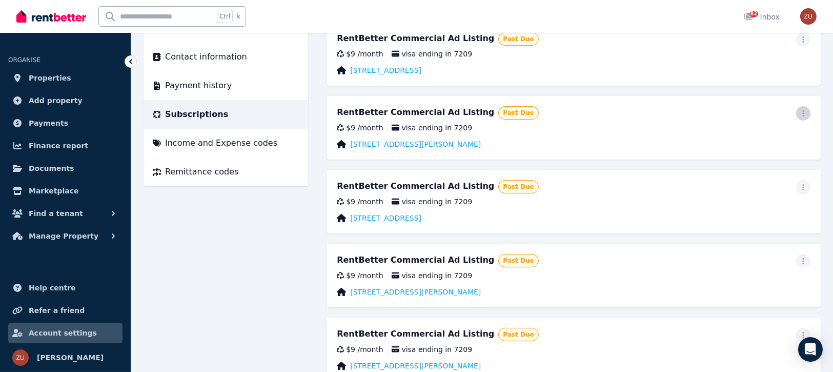
click at [803, 115] on icon "button" at bounding box center [804, 113] width 2 height 6
click at [718, 142] on span "Update payment method" at bounding box center [757, 147] width 90 height 25
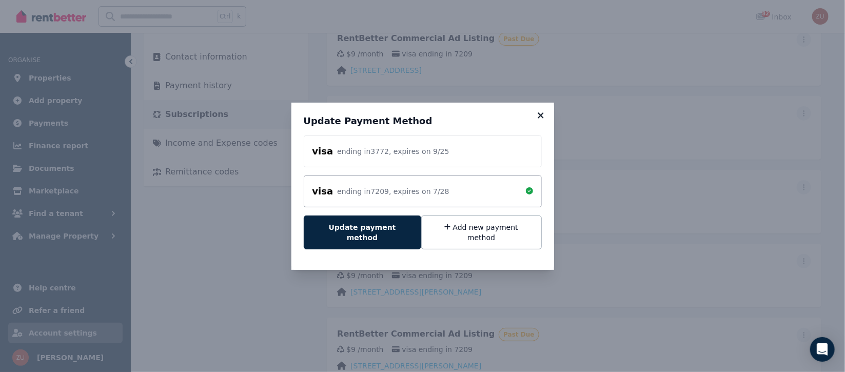
click at [540, 118] on icon at bounding box center [540, 115] width 6 height 6
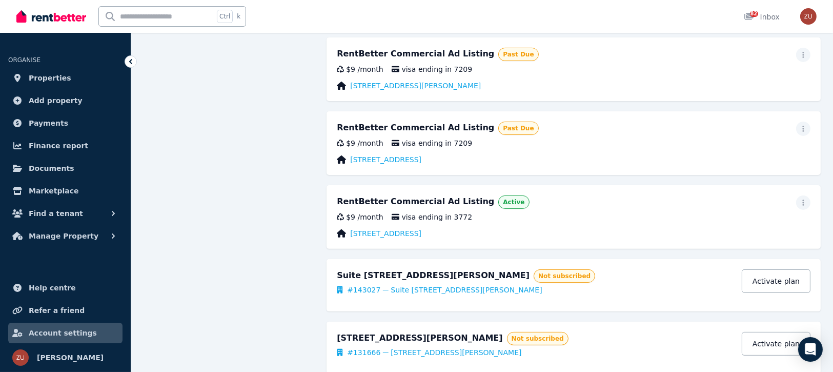
scroll to position [538, 0]
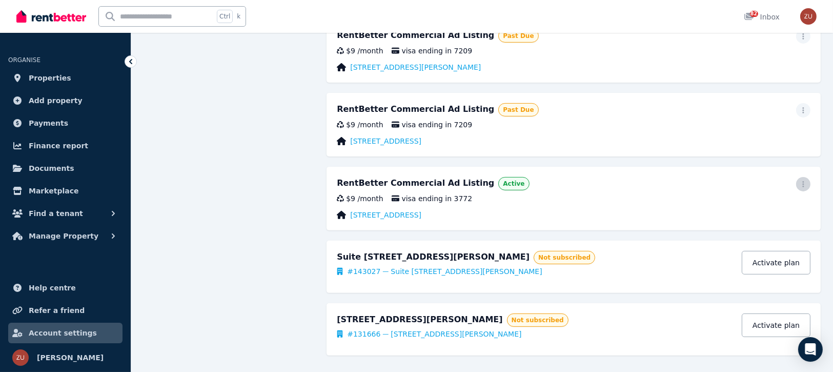
click at [806, 184] on icon "button" at bounding box center [804, 184] width 8 height 7
click at [771, 206] on span "Update payment method" at bounding box center [757, 218] width 90 height 25
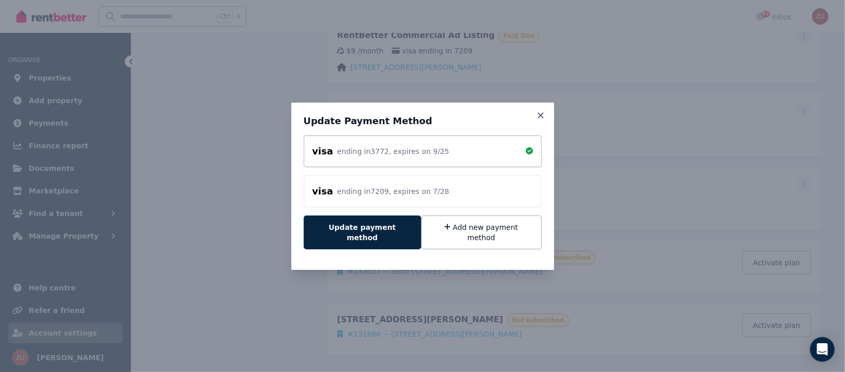
click at [464, 198] on div "visa ending in 7209 , expires on 7 / 28" at bounding box center [422, 191] width 221 height 14
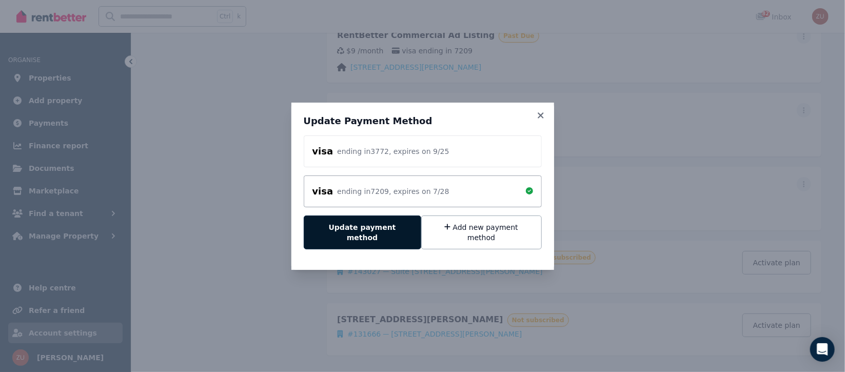
click at [400, 224] on button "Update payment method" at bounding box center [362, 232] width 117 height 34
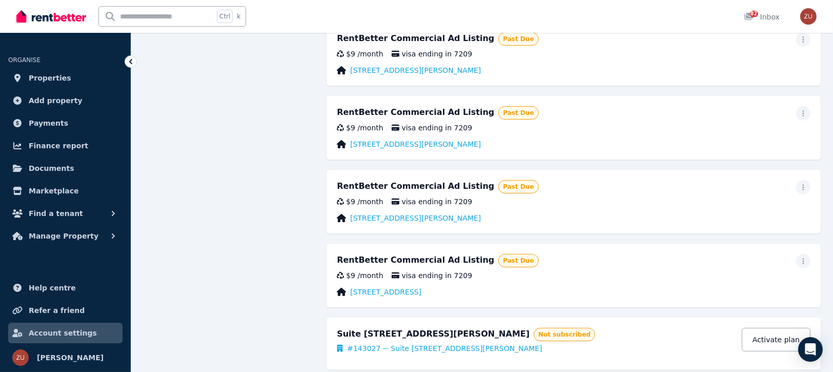
scroll to position [550, 0]
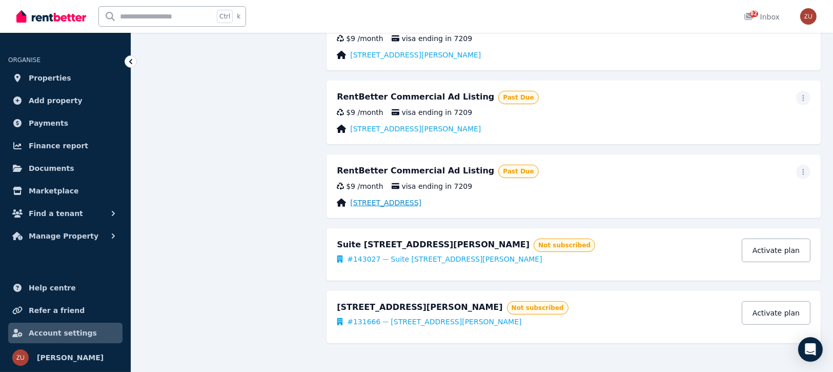
click at [422, 203] on link "[STREET_ADDRESS]" at bounding box center [385, 202] width 71 height 10
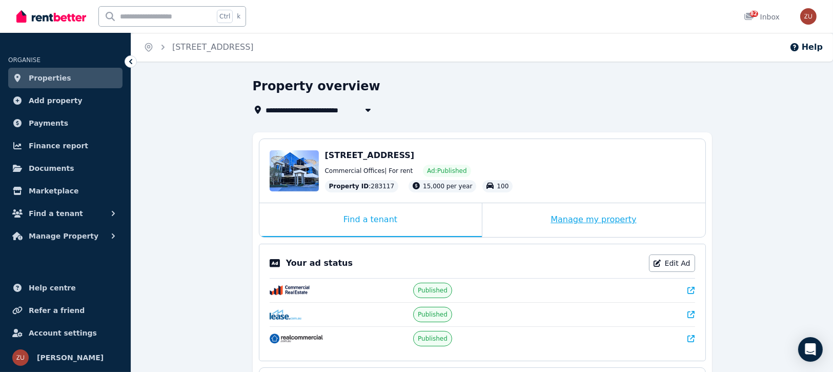
click at [632, 216] on div "Manage my property" at bounding box center [594, 220] width 223 height 34
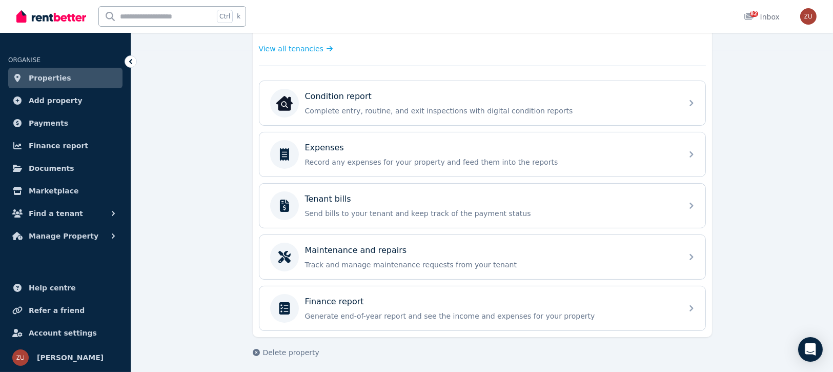
scroll to position [322, 0]
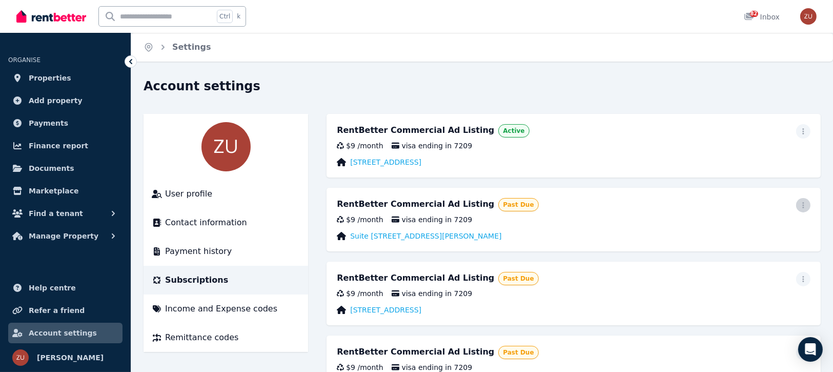
click at [802, 200] on span "button" at bounding box center [803, 205] width 14 height 14
click at [484, 89] on div "Account settings" at bounding box center [479, 87] width 671 height 19
click at [365, 214] on div "$9 / month" at bounding box center [360, 219] width 46 height 10
click at [372, 234] on link "Suite [STREET_ADDRESS][PERSON_NAME]" at bounding box center [425, 236] width 151 height 10
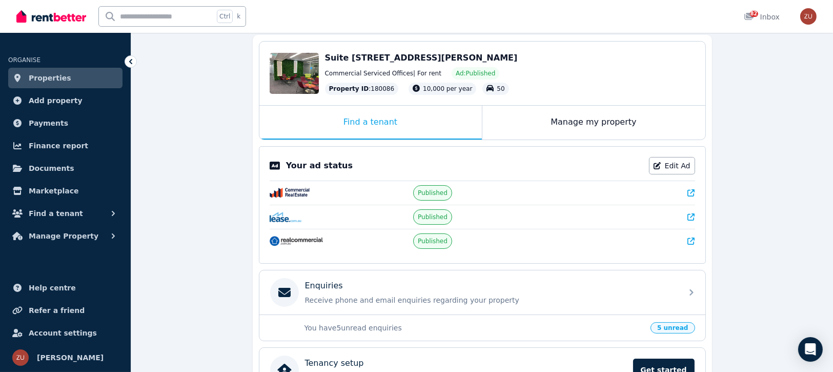
scroll to position [76, 0]
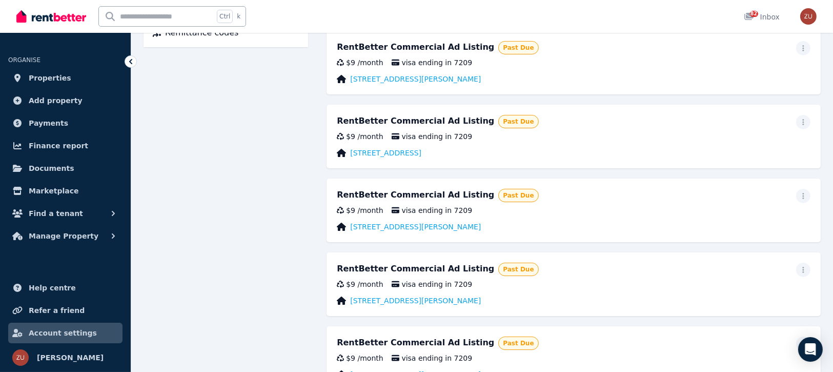
scroll to position [307, 0]
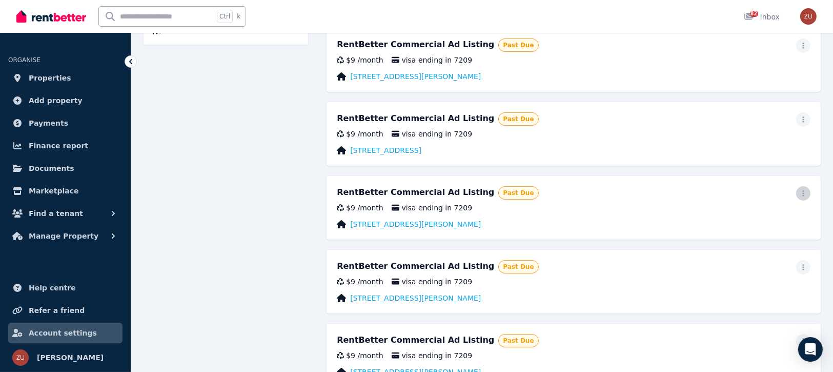
click at [804, 191] on icon "button" at bounding box center [804, 193] width 2 height 6
click at [780, 215] on span "Update payment method" at bounding box center [757, 227] width 90 height 25
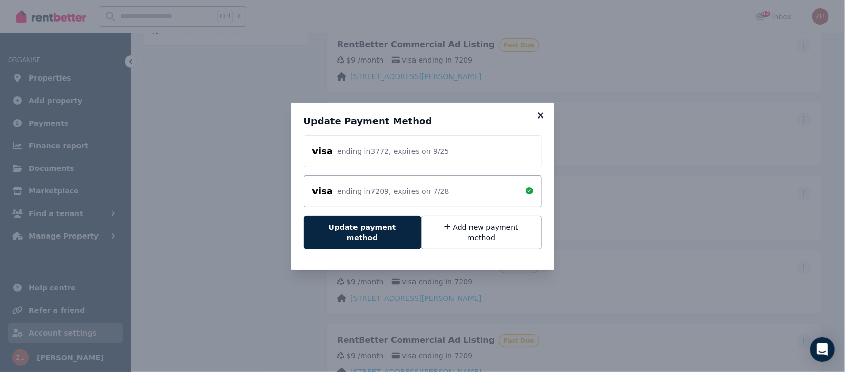
click at [535, 118] on icon at bounding box center [540, 115] width 10 height 9
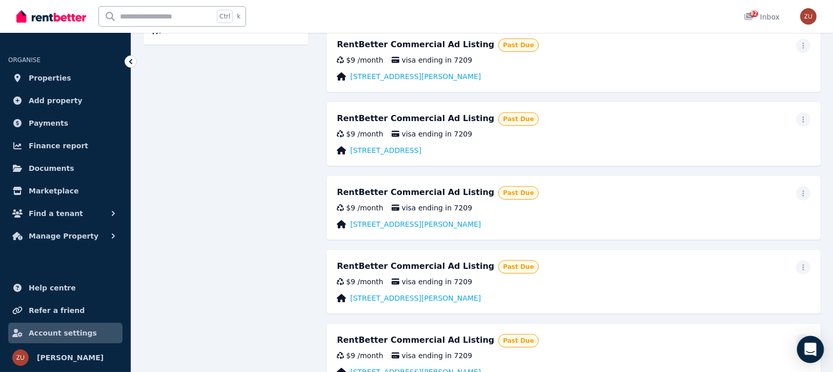
click at [803, 341] on div "Open Intercom Messenger" at bounding box center [810, 349] width 27 height 27
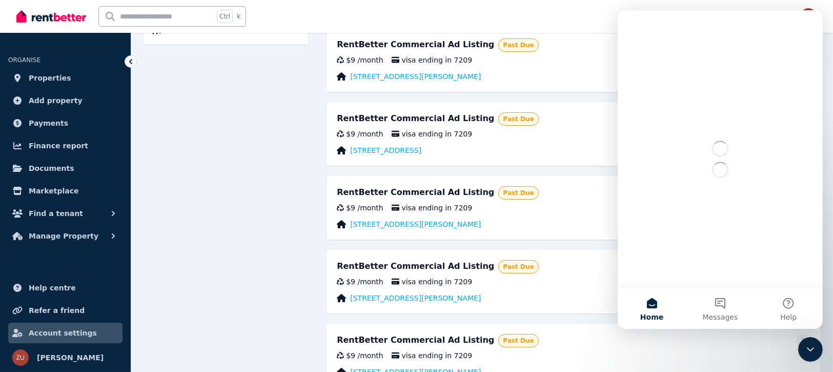
scroll to position [0, 0]
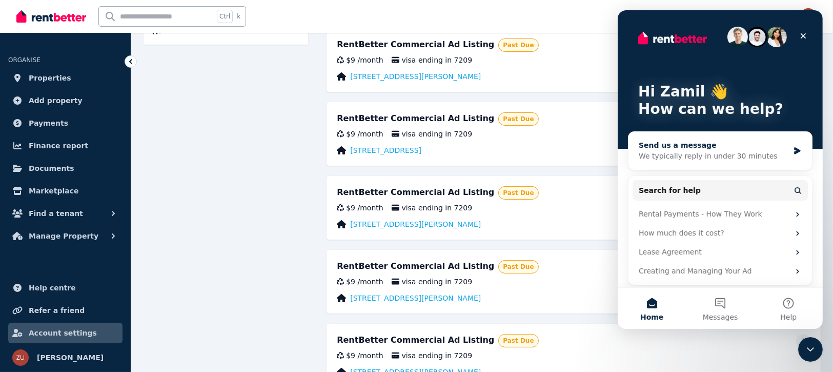
click at [772, 156] on div "We typically reply in under 30 minutes" at bounding box center [713, 156] width 150 height 11
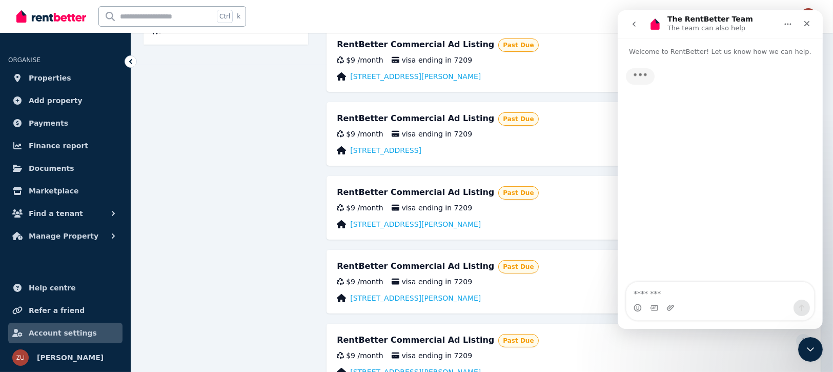
click at [719, 294] on textarea "Message…" at bounding box center [720, 290] width 188 height 17
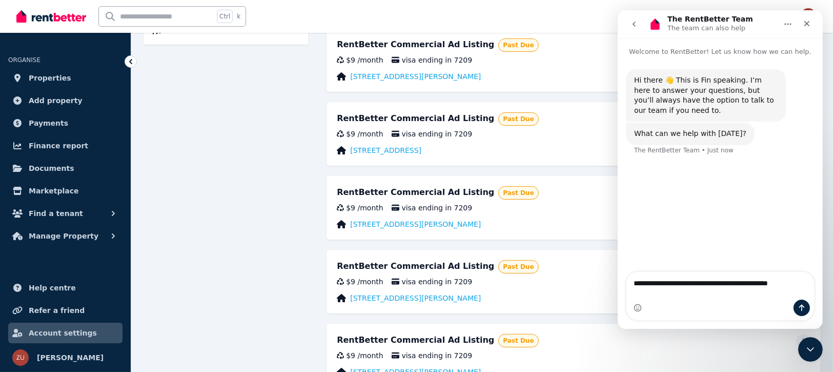
drag, startPoint x: 774, startPoint y: 303, endPoint x: 743, endPoint y: 296, distance: 31.5
click at [773, 304] on div "Intercom messenger" at bounding box center [720, 308] width 188 height 16
click at [783, 289] on textarea "**********" at bounding box center [720, 280] width 188 height 17
drag, startPoint x: 796, startPoint y: 291, endPoint x: 771, endPoint y: 294, distance: 25.3
click at [771, 289] on textarea "**********" at bounding box center [720, 280] width 188 height 17
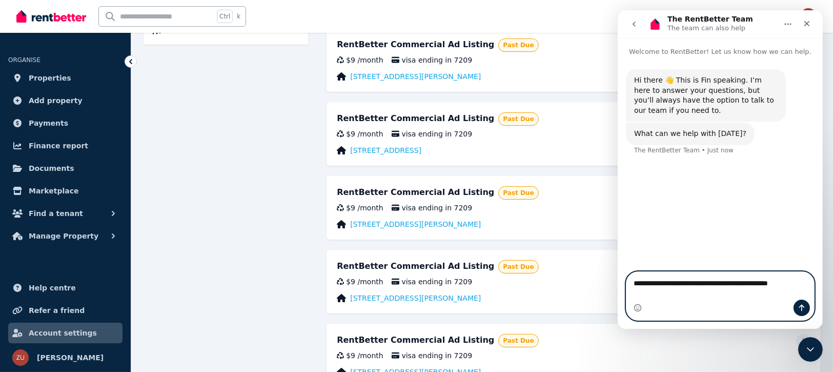
click at [774, 289] on textarea "**********" at bounding box center [720, 280] width 188 height 17
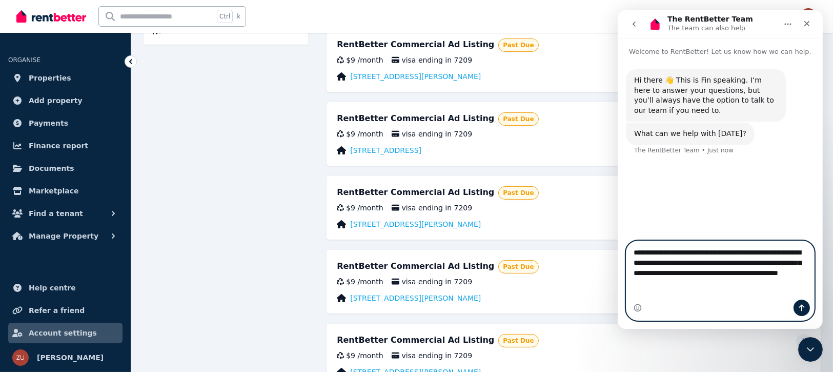
click at [656, 265] on textarea "**********" at bounding box center [720, 265] width 188 height 48
click at [725, 289] on textarea "**********" at bounding box center [720, 265] width 188 height 48
click at [635, 285] on textarea "**********" at bounding box center [720, 265] width 188 height 48
click at [781, 289] on textarea "**********" at bounding box center [720, 265] width 188 height 48
drag, startPoint x: 653, startPoint y: 263, endPoint x: 716, endPoint y: 259, distance: 62.7
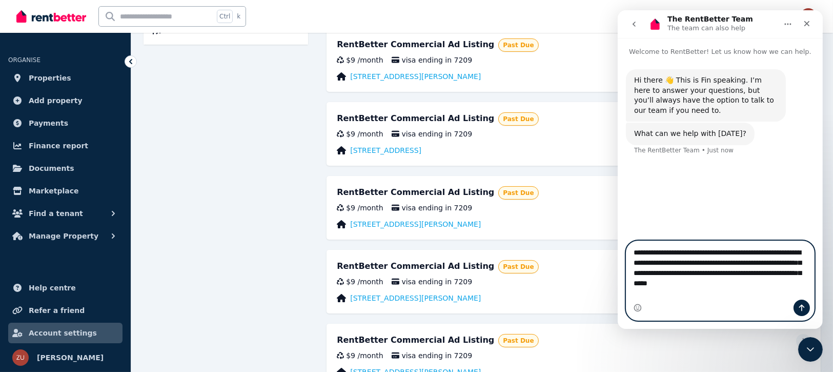
click at [716, 259] on textarea "**********" at bounding box center [720, 265] width 188 height 48
click at [732, 261] on textarea "**********" at bounding box center [720, 265] width 188 height 48
drag, startPoint x: 689, startPoint y: 272, endPoint x: 1456, endPoint y: 282, distance: 767.8
click html "**********"
click at [678, 289] on textarea "**********" at bounding box center [720, 265] width 188 height 48
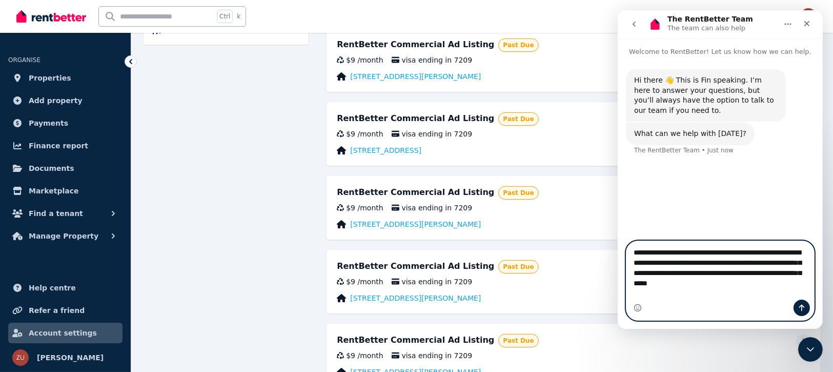
drag, startPoint x: 641, startPoint y: 282, endPoint x: 709, endPoint y: 282, distance: 68.7
click at [709, 282] on textarea "**********" at bounding box center [720, 265] width 188 height 48
click at [725, 282] on textarea "**********" at bounding box center [720, 265] width 188 height 48
click at [774, 289] on textarea "**********" at bounding box center [720, 265] width 188 height 48
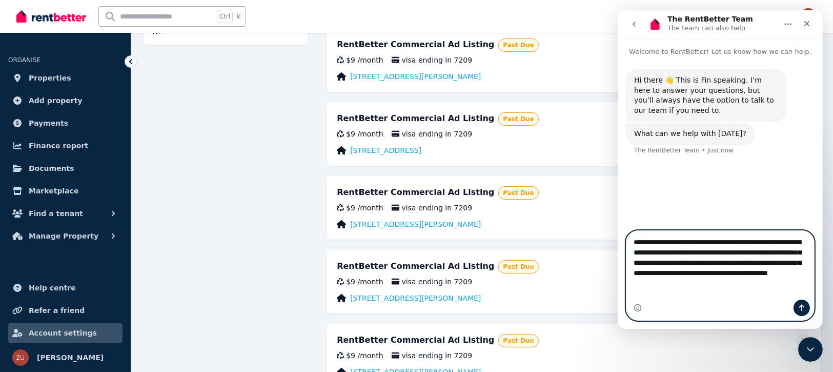
type textarea "**********"
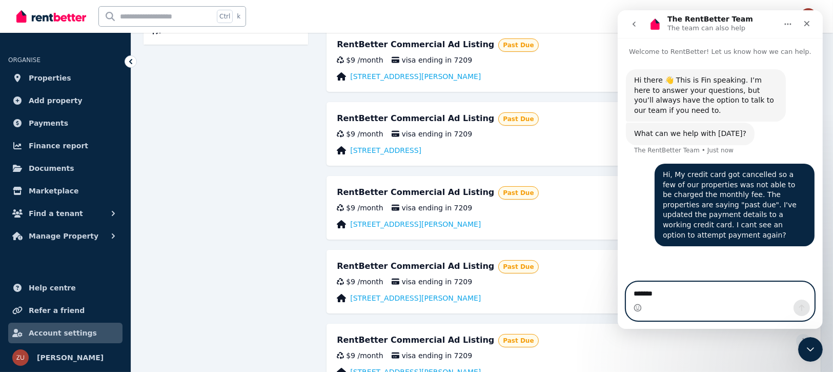
type textarea "*******"
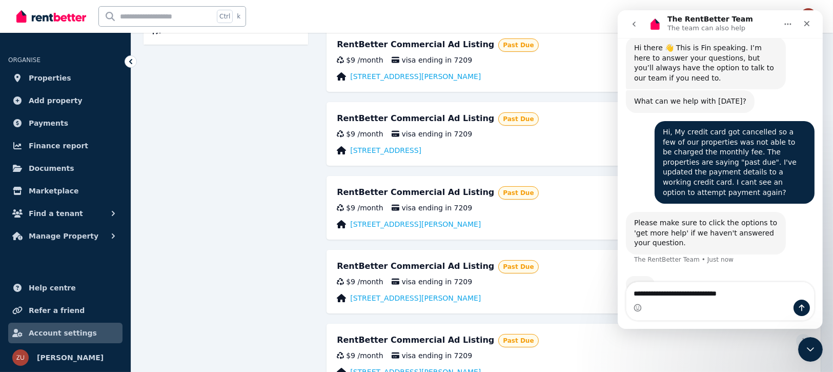
scroll to position [39, 0]
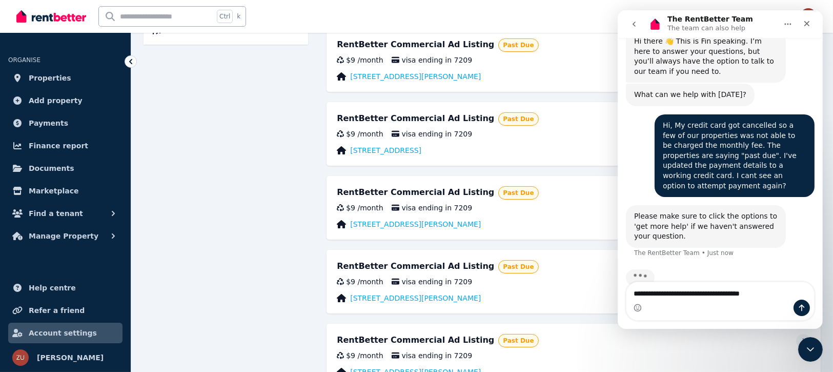
type textarea "**********"
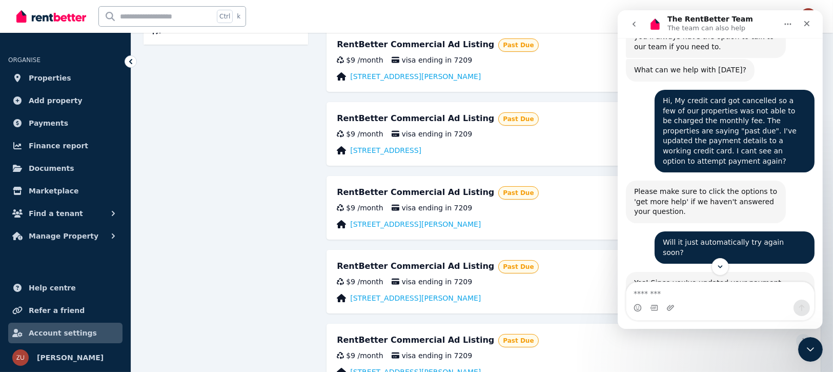
scroll to position [76, 0]
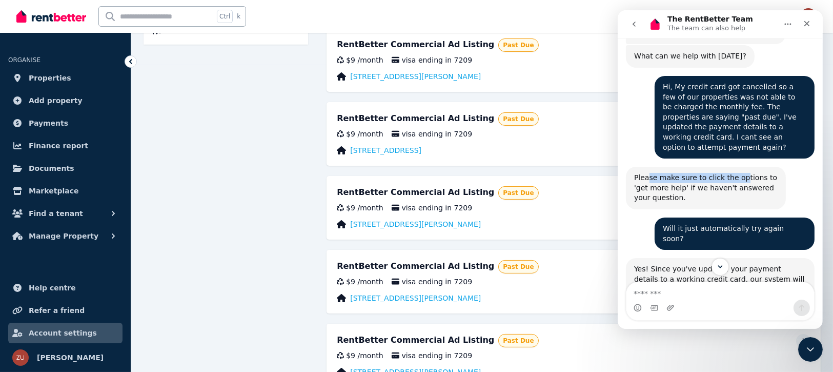
drag, startPoint x: 648, startPoint y: 156, endPoint x: 734, endPoint y: 157, distance: 86.2
click at [734, 173] on div "Please make sure to click the options to 'get more help' if we haven't answered…" at bounding box center [706, 188] width 144 height 30
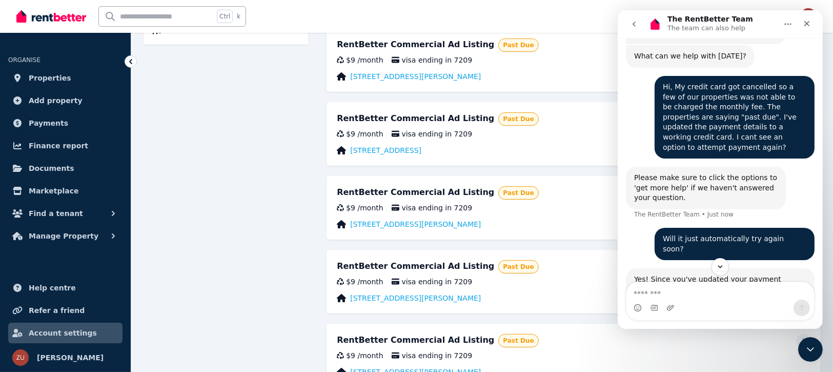
click at [747, 176] on div "Please make sure to click the options to 'get more help' if we haven't answered…" at bounding box center [706, 188] width 144 height 30
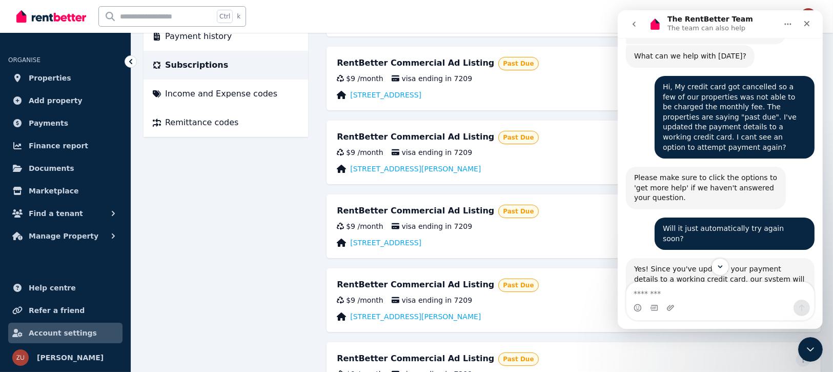
scroll to position [0, 0]
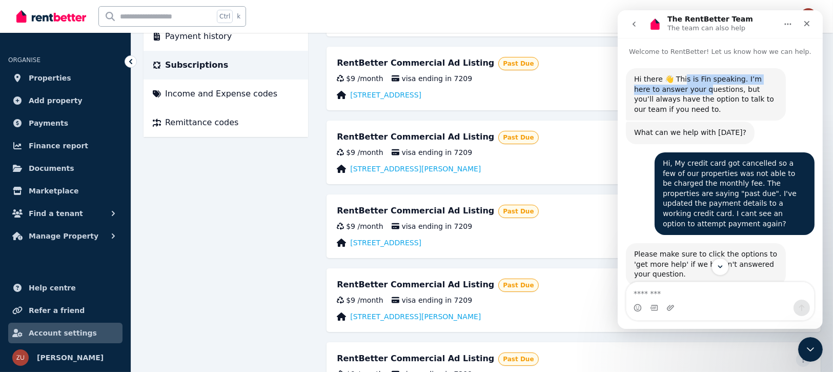
drag, startPoint x: 683, startPoint y: 80, endPoint x: 678, endPoint y: 88, distance: 9.4
click at [678, 88] on div "Hi there 👋 This is Fin speaking. I’m here to answer your questions, but you’ll …" at bounding box center [706, 94] width 144 height 40
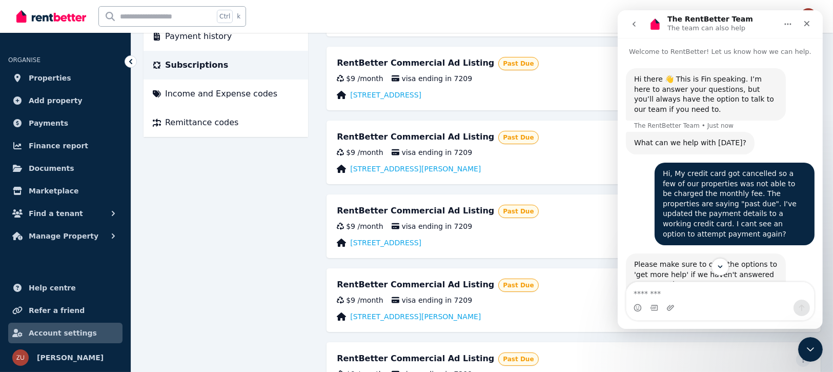
click at [709, 91] on div "Hi there 👋 This is Fin speaking. I’m here to answer your questions, but you’ll …" at bounding box center [706, 94] width 144 height 40
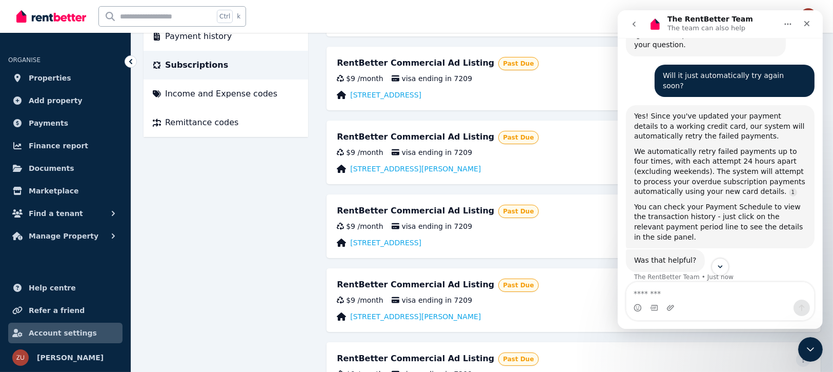
scroll to position [239, 0]
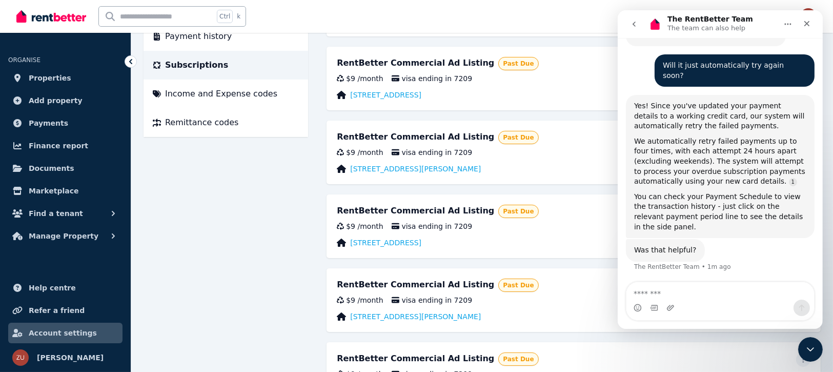
drag, startPoint x: 820, startPoint y: 107, endPoint x: 1442, endPoint y: 235, distance: 634.8
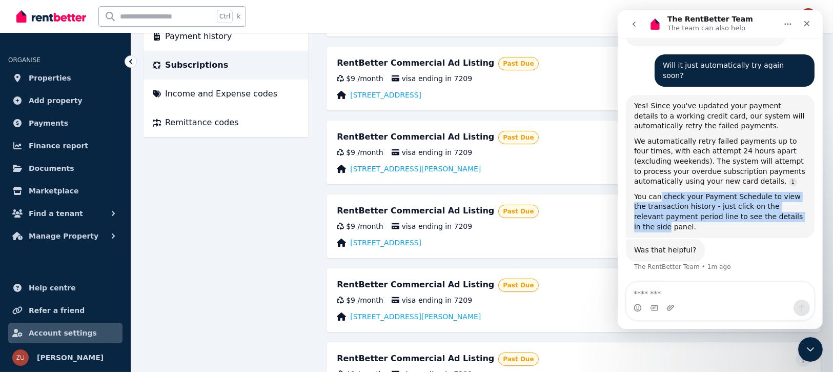
drag, startPoint x: 657, startPoint y: 163, endPoint x: 788, endPoint y: 183, distance: 132.9
click at [788, 192] on div "You can check your Payment Schedule to view the transaction history - just clic…" at bounding box center [720, 212] width 172 height 40
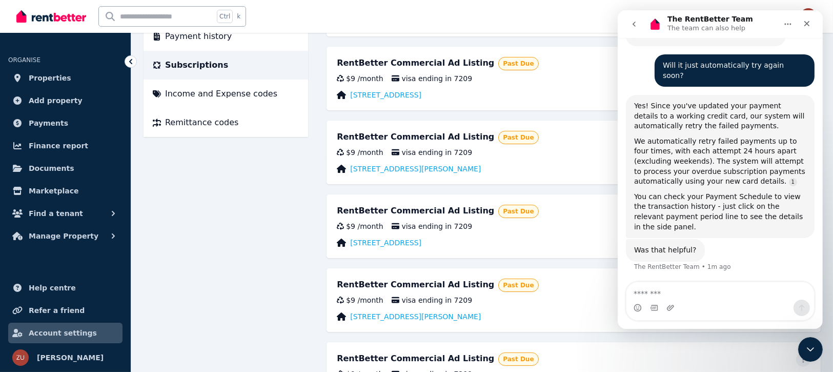
drag, startPoint x: 792, startPoint y: 196, endPoint x: 781, endPoint y: 197, distance: 11.3
click at [792, 196] on div "You can check your Payment Schedule to view the transaction history - just clic…" at bounding box center [720, 212] width 172 height 40
click at [270, 248] on div "User profile Contact information Payment history Subscriptions Income and Expen…" at bounding box center [482, 294] width 677 height 790
click at [805, 19] on icon "Close" at bounding box center [807, 23] width 8 height 8
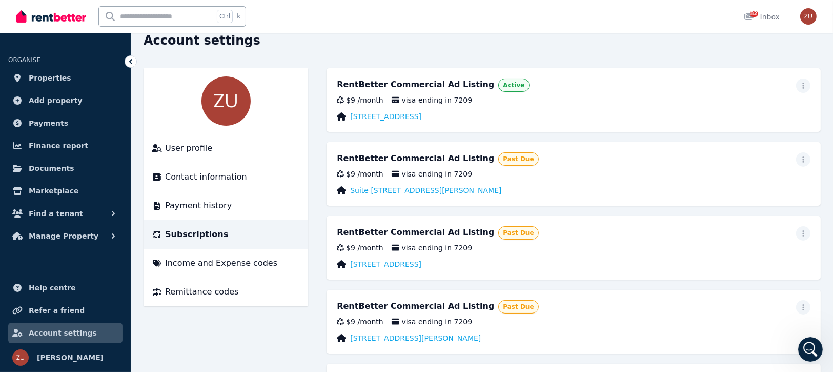
scroll to position [0, 0]
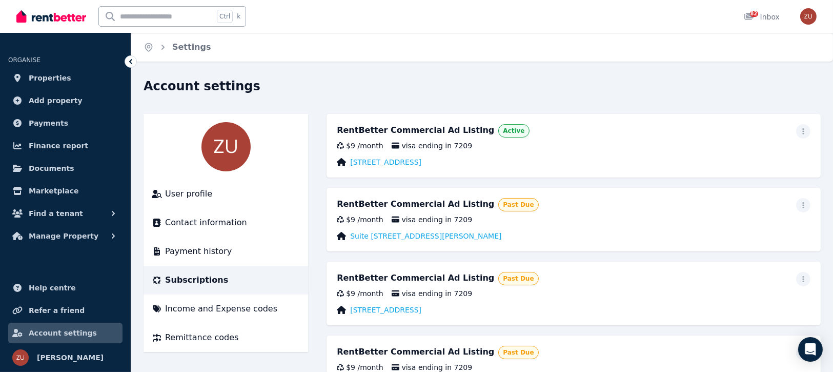
click at [585, 25] on div "Ctrl k 82 Inbox" at bounding box center [399, 16] width 766 height 33
